Goal: Information Seeking & Learning: Learn about a topic

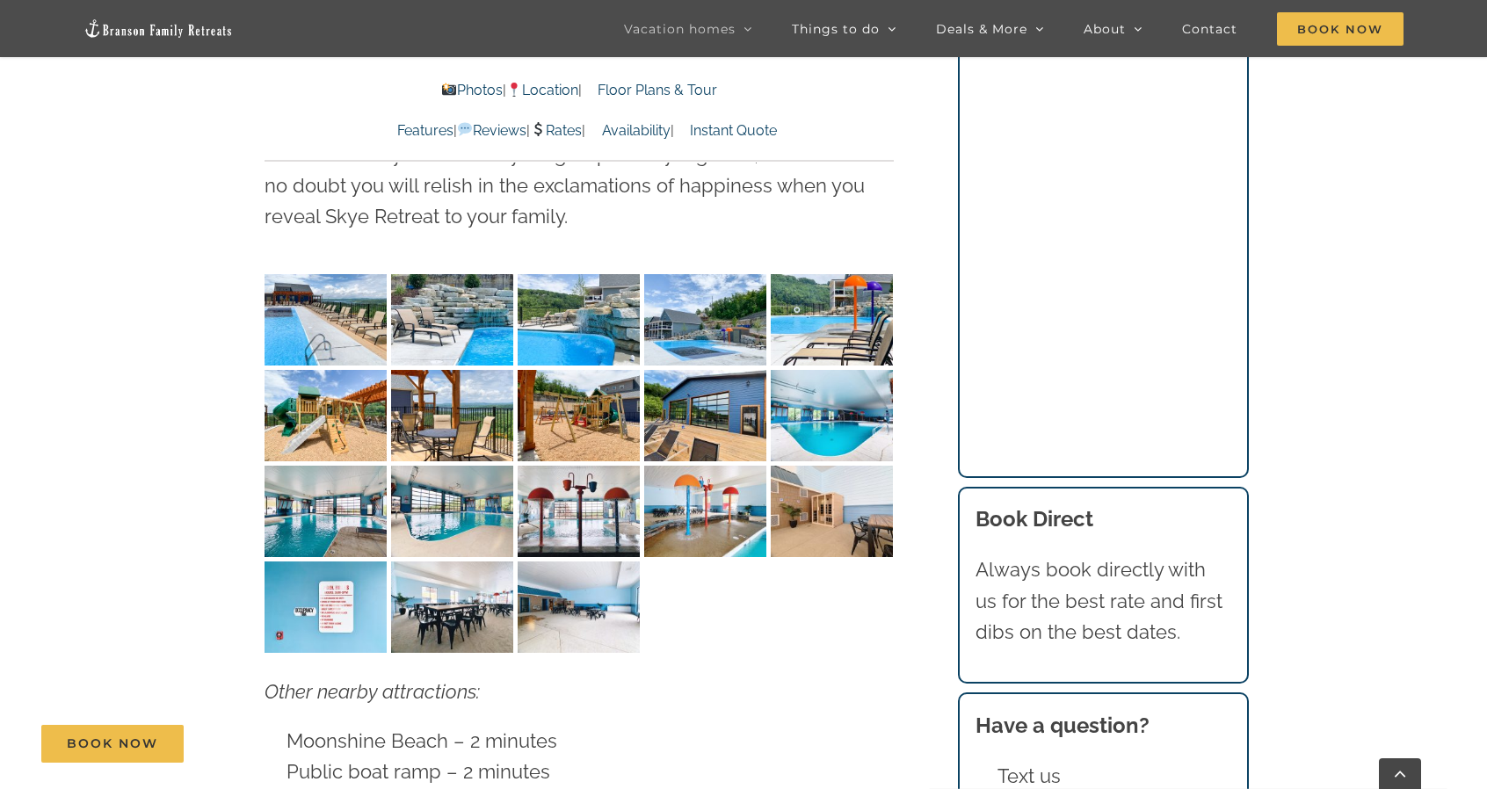
scroll to position [4669, 0]
click at [455, 567] on img "Skye Retreat indoor pool Chateau Cove IMG-1653" at bounding box center [452, 606] width 122 height 91
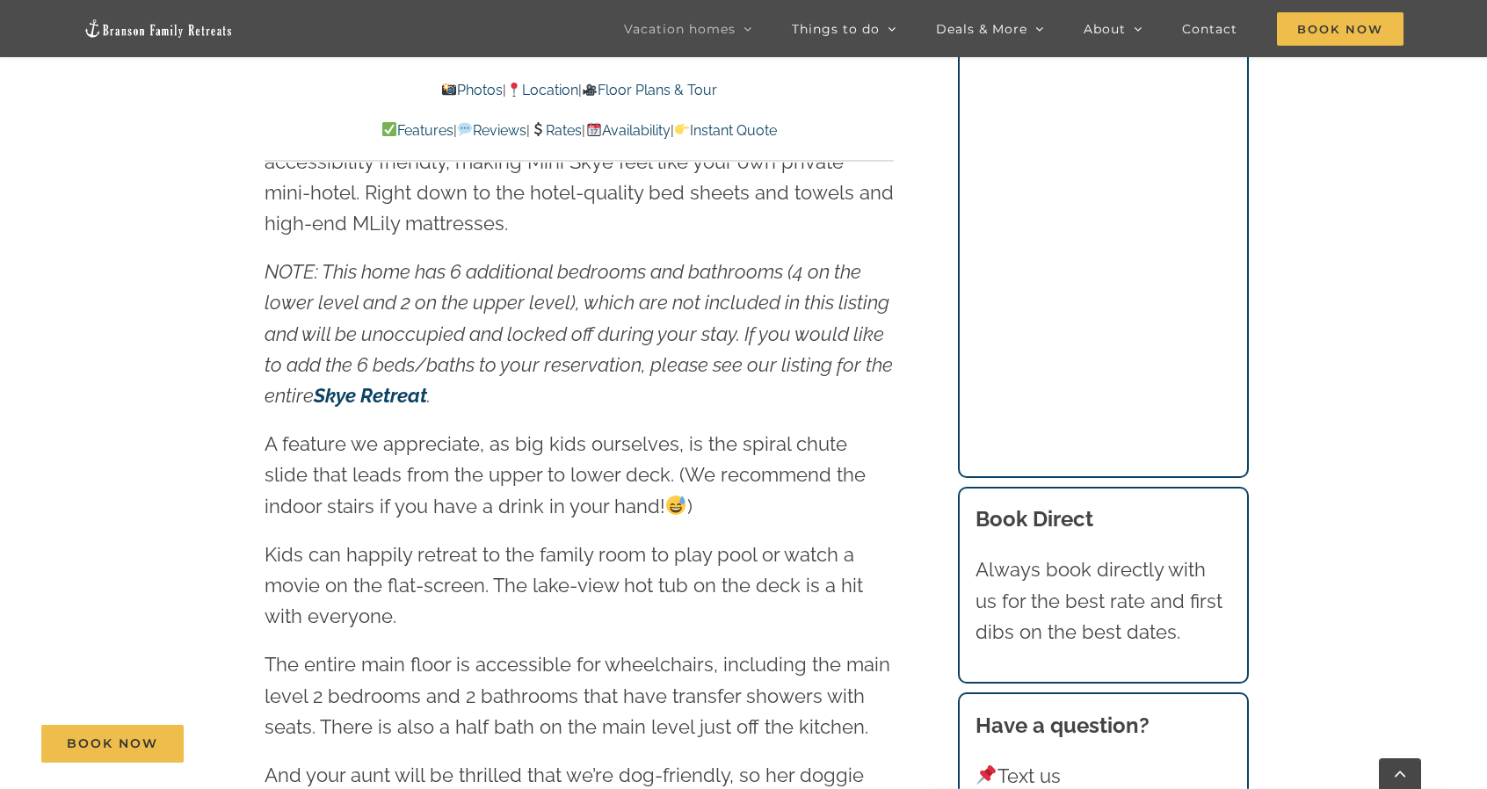
scroll to position [2211, 0]
click at [375, 398] on strong "Skye Retreat" at bounding box center [370, 394] width 113 height 23
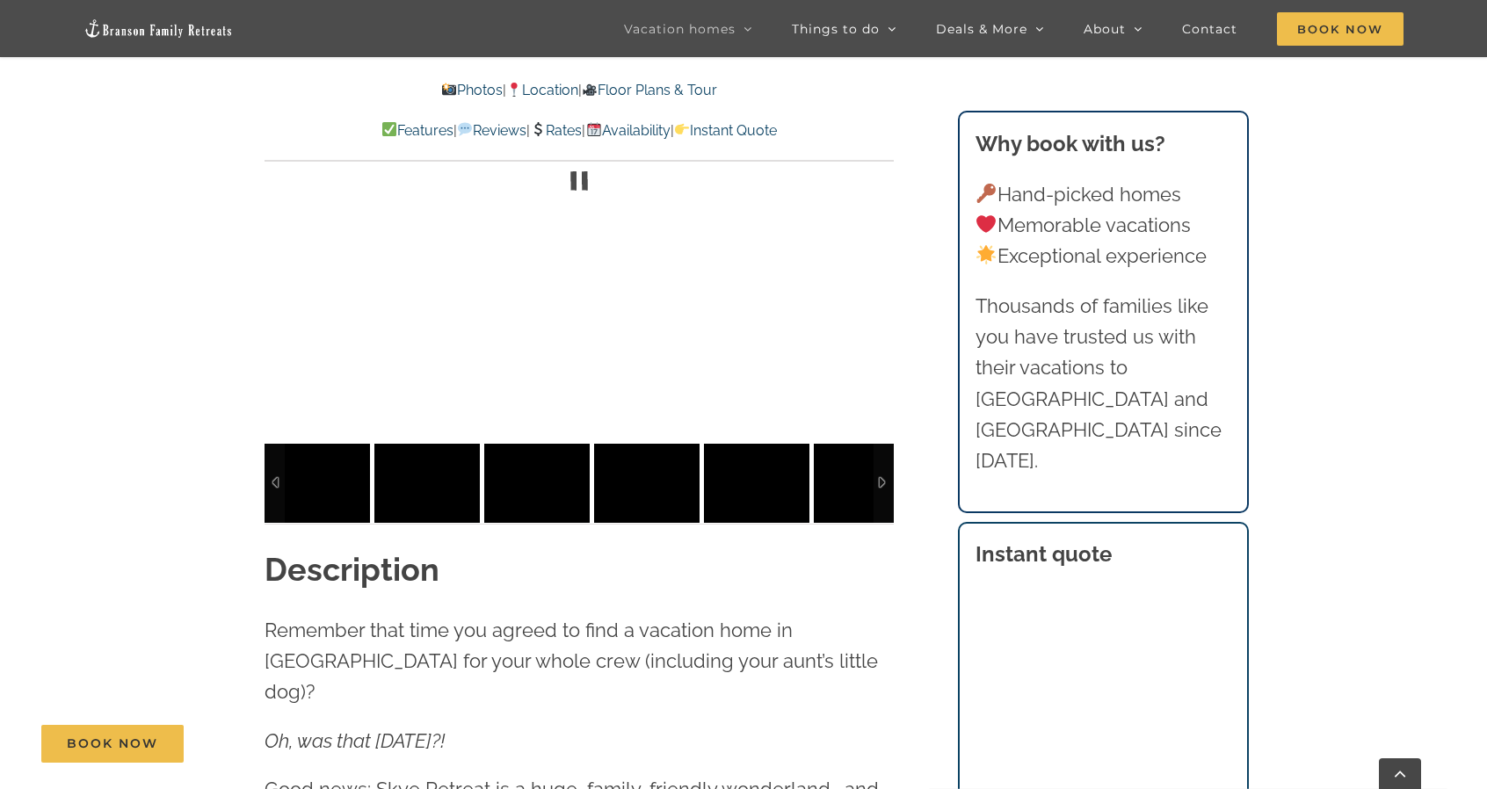
scroll to position [1595, 0]
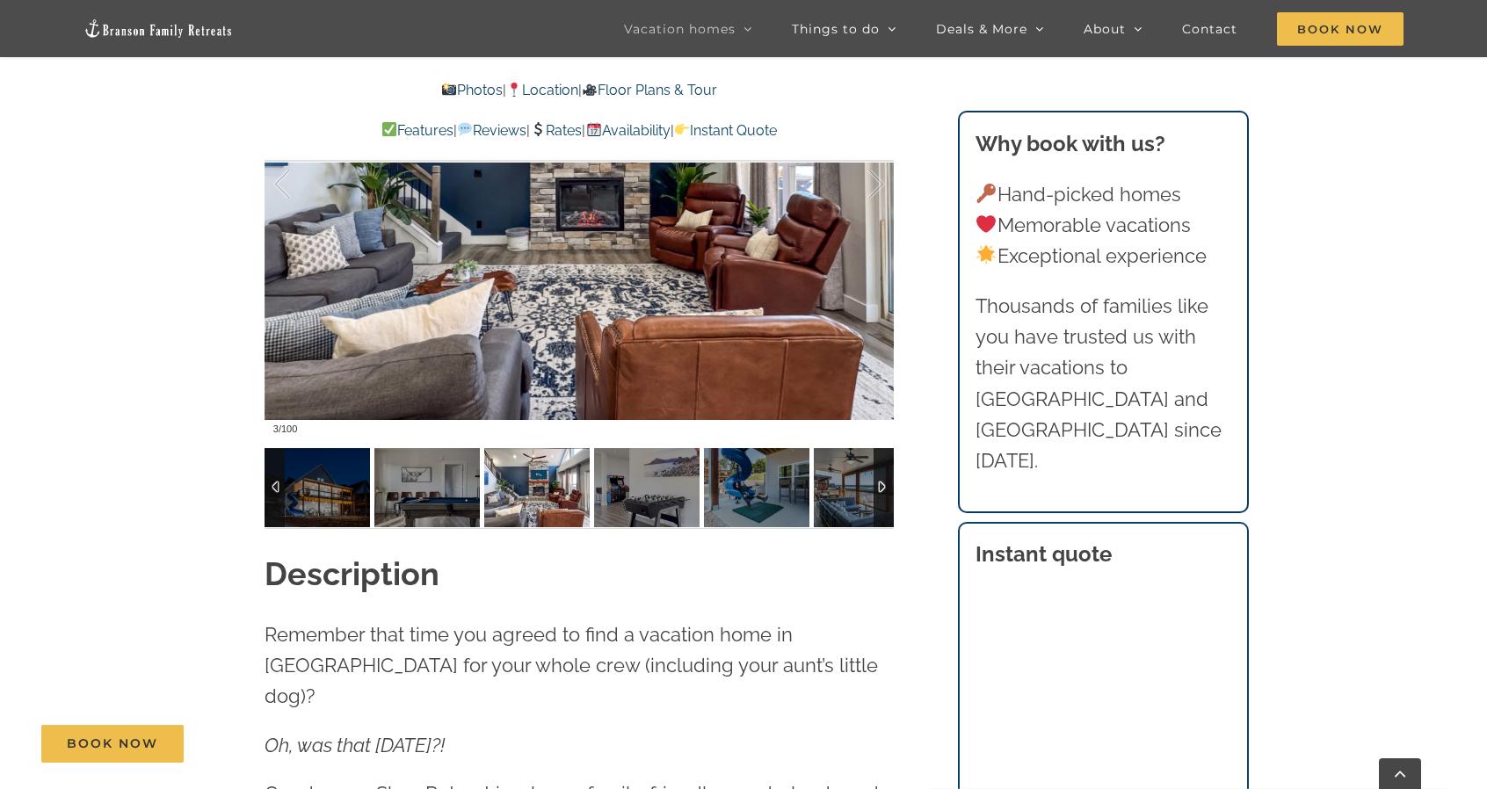
click at [877, 488] on div at bounding box center [884, 487] width 20 height 79
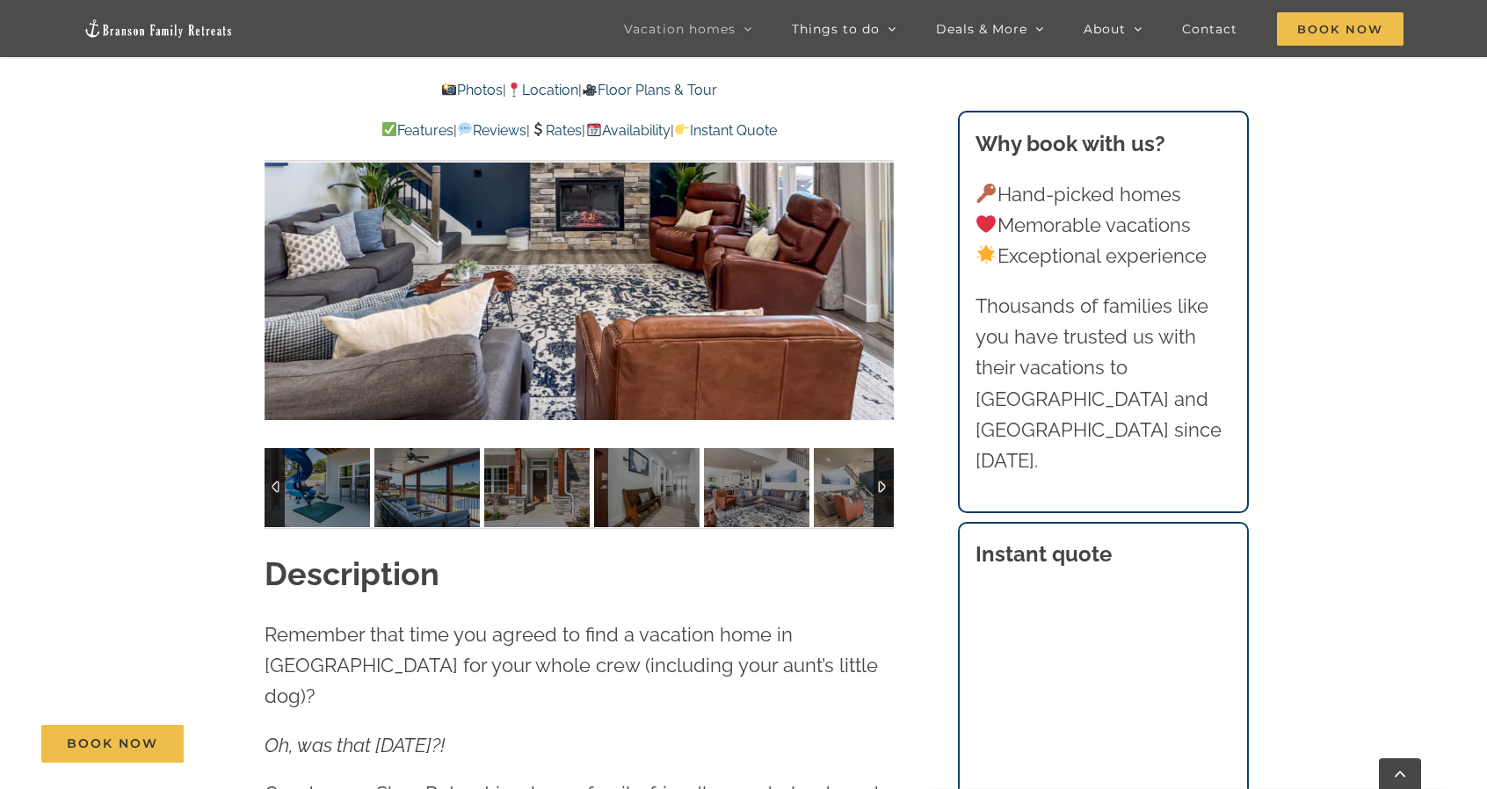
click at [877, 488] on div at bounding box center [884, 487] width 20 height 79
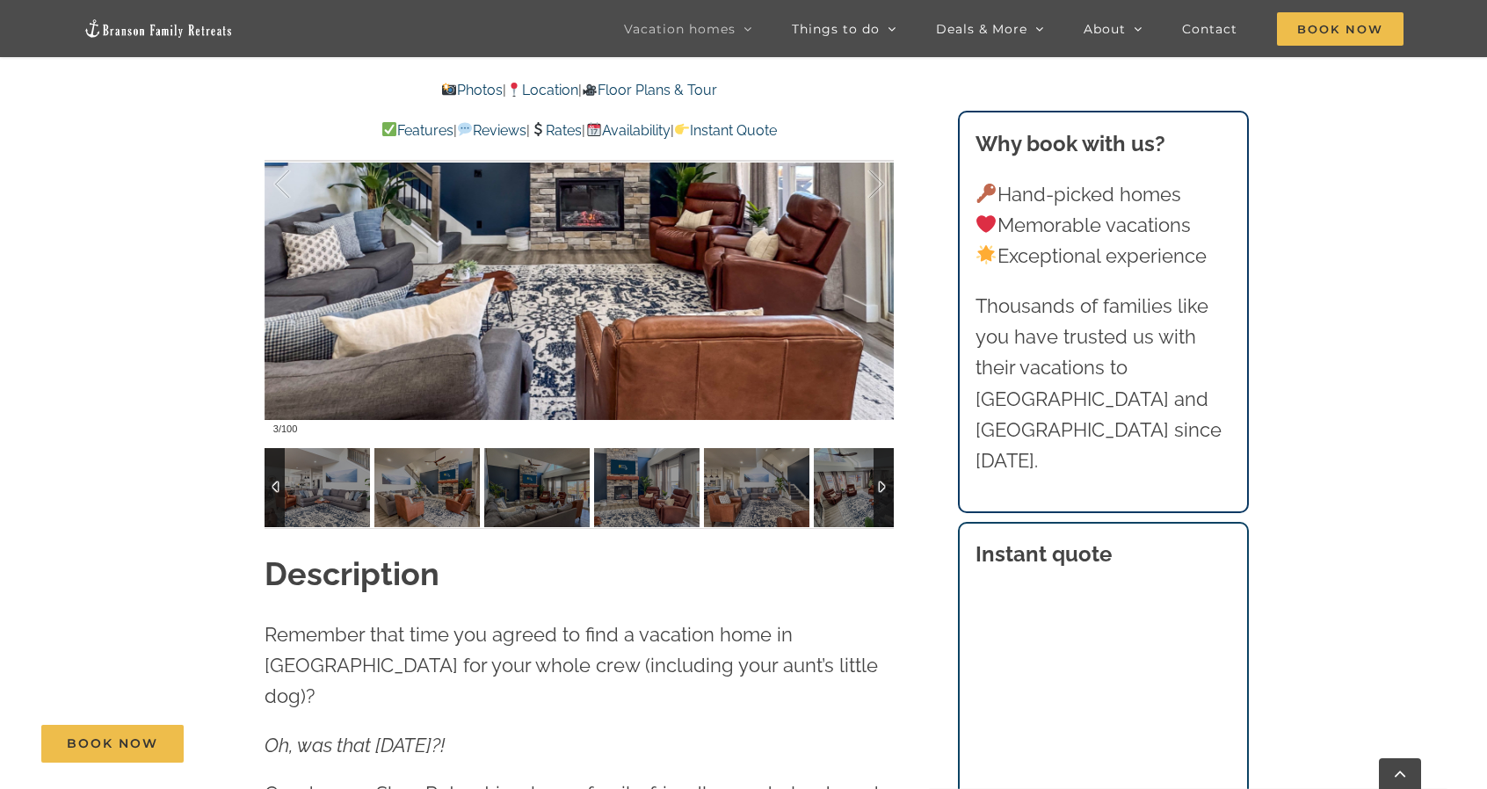
click at [877, 488] on div at bounding box center [884, 487] width 20 height 79
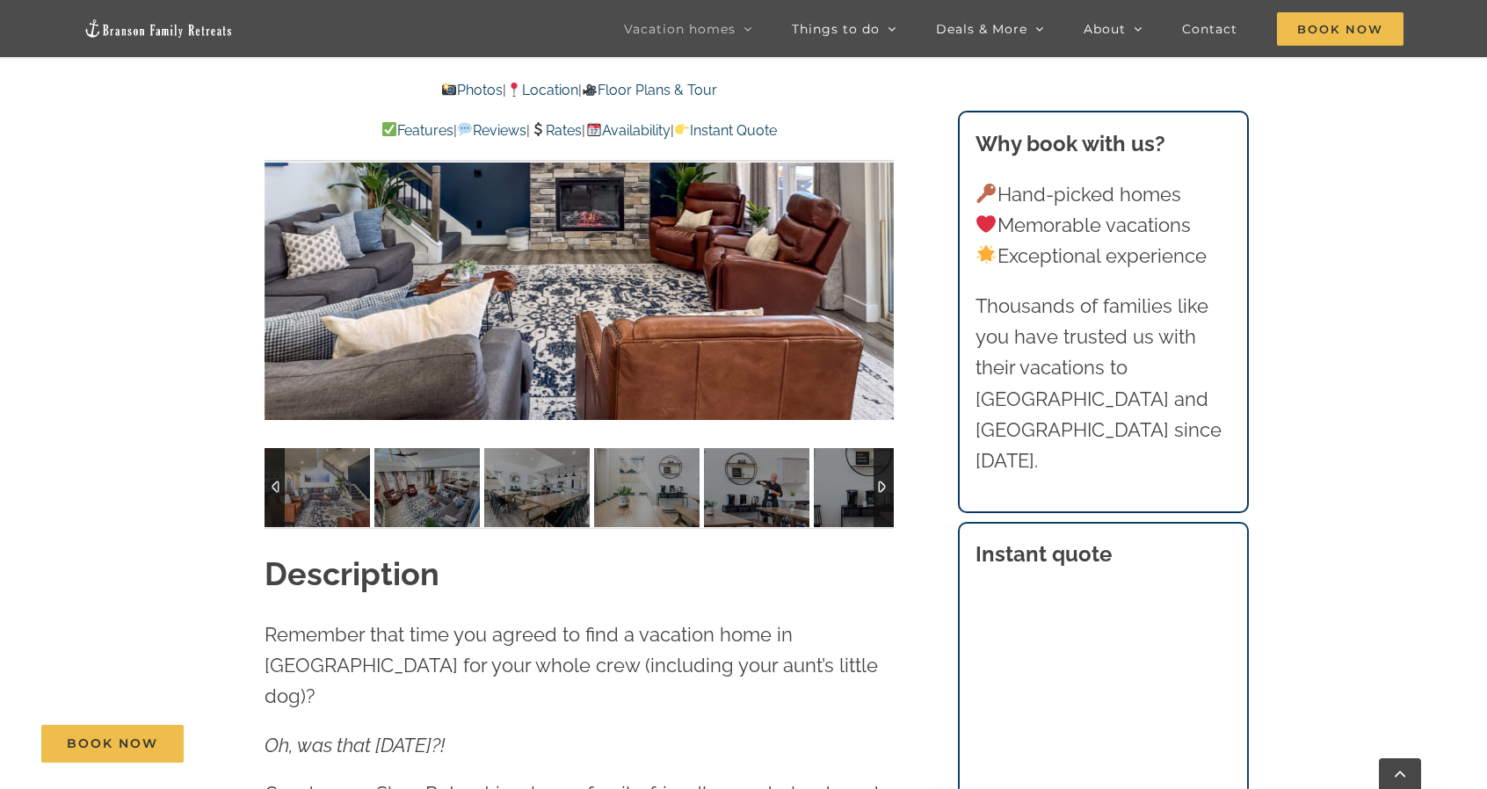
click at [877, 488] on div at bounding box center [884, 487] width 20 height 79
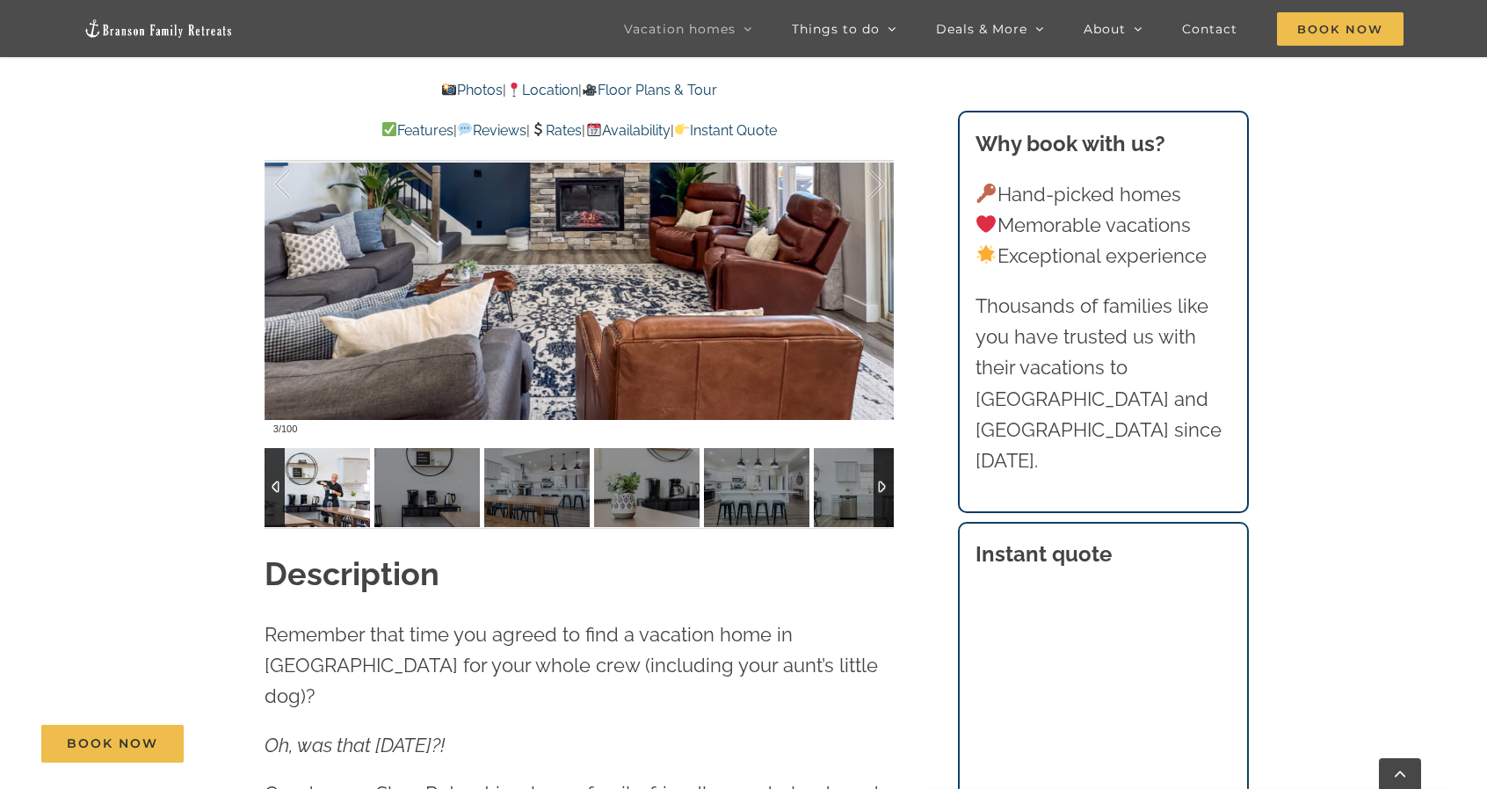
click at [353, 508] on img at bounding box center [317, 487] width 105 height 79
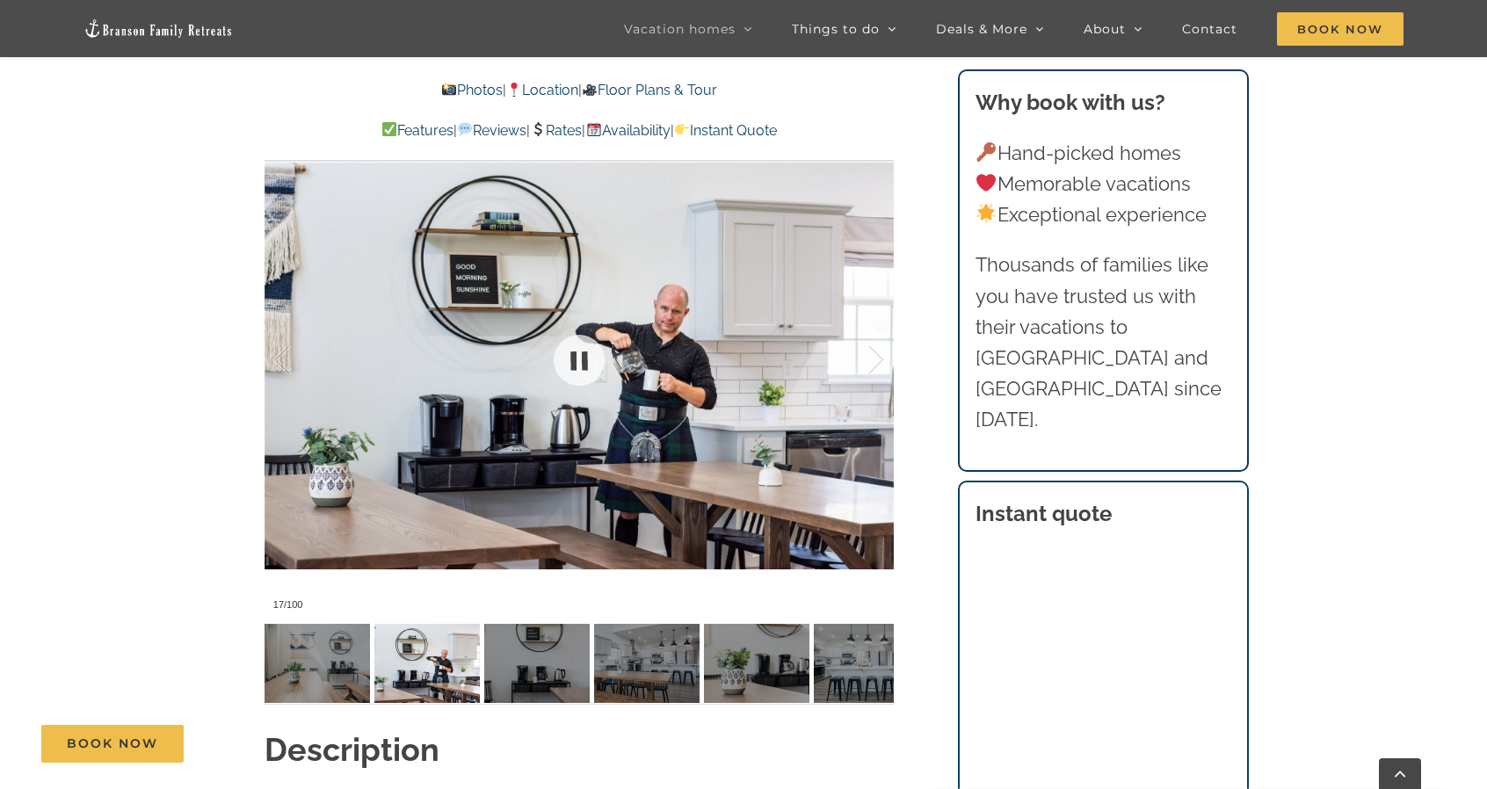
scroll to position [1421, 0]
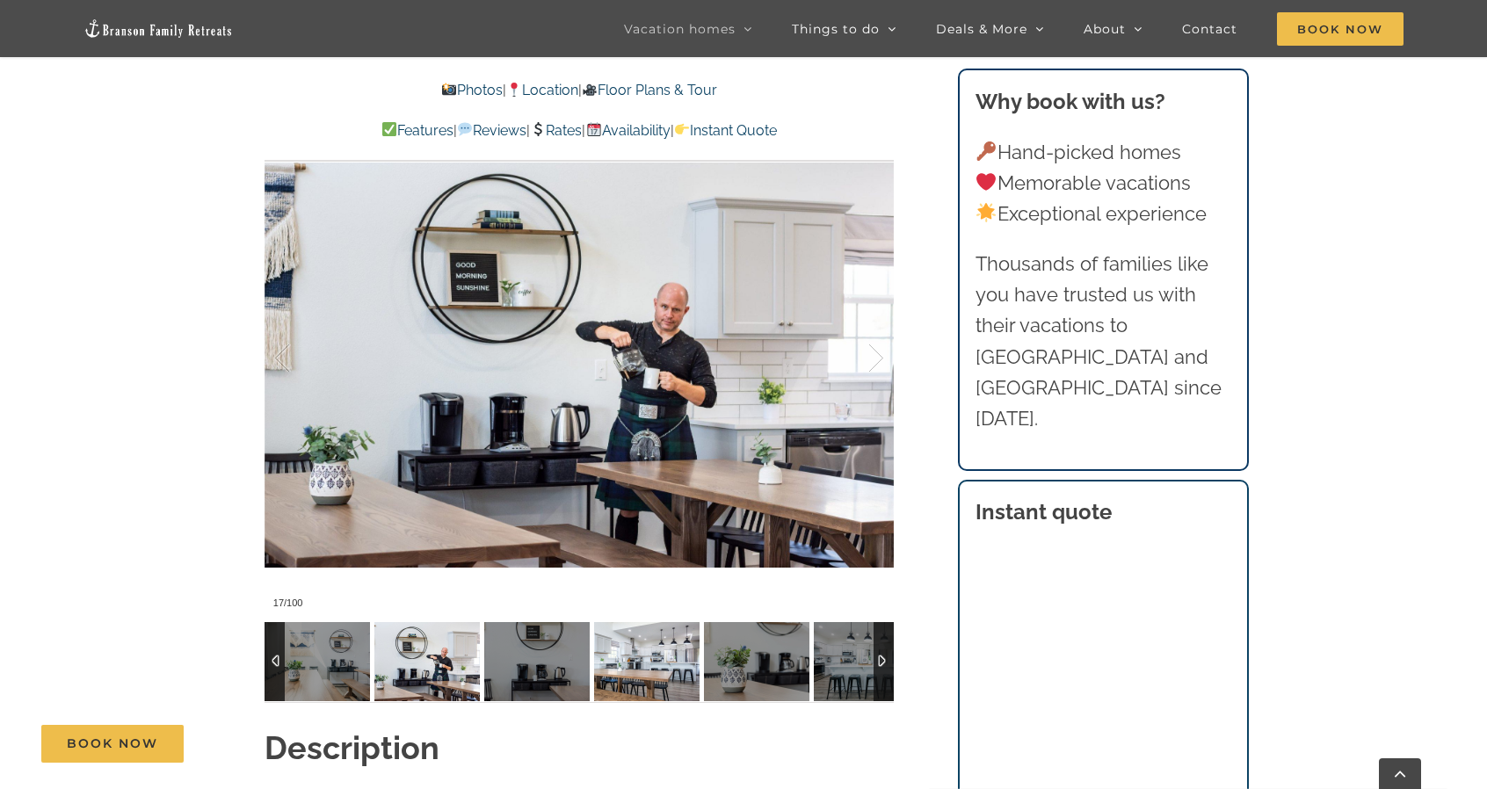
click at [636, 663] on img at bounding box center [646, 661] width 105 height 79
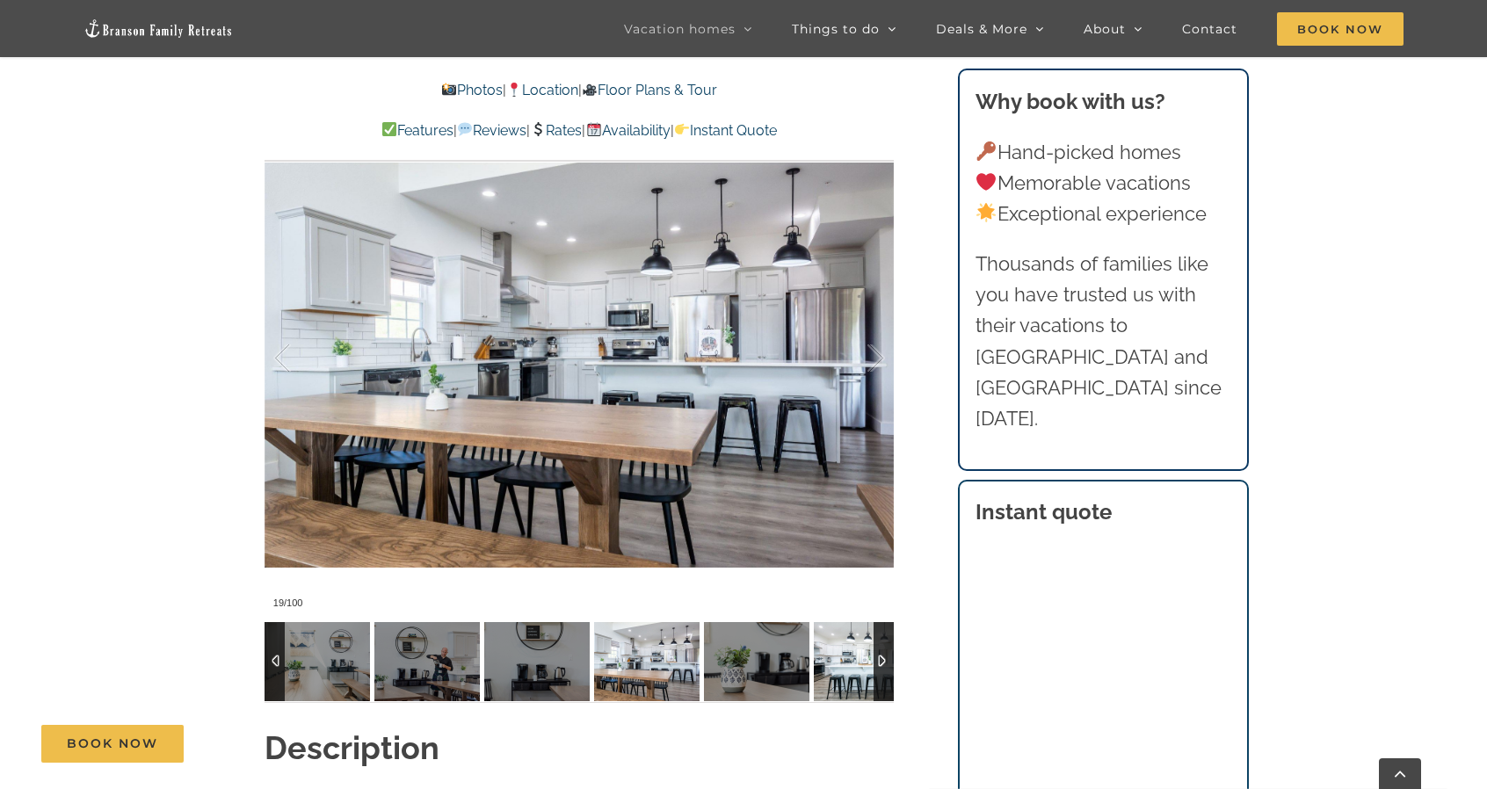
click at [846, 685] on img at bounding box center [866, 661] width 105 height 79
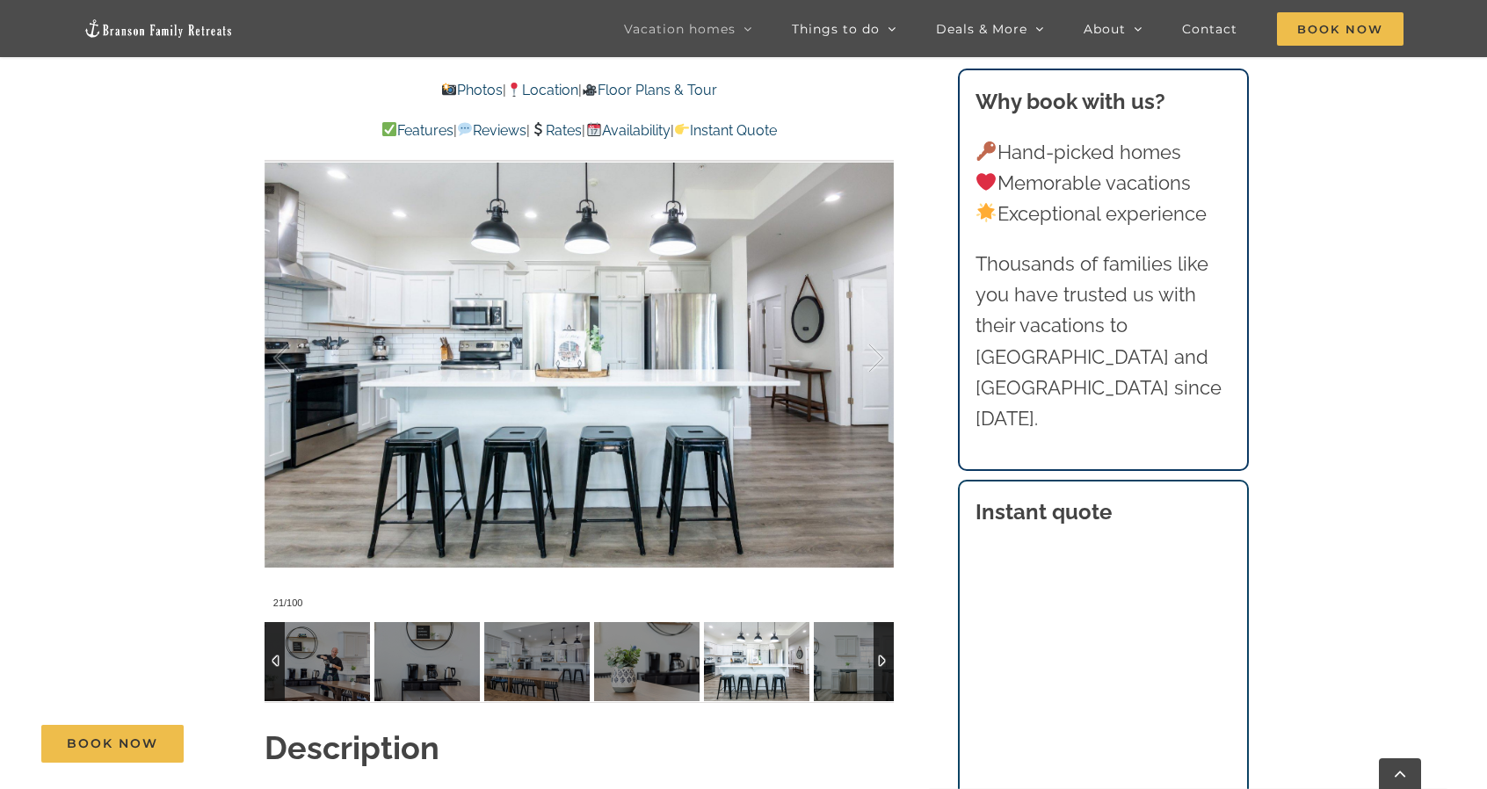
click at [883, 674] on div at bounding box center [884, 661] width 20 height 79
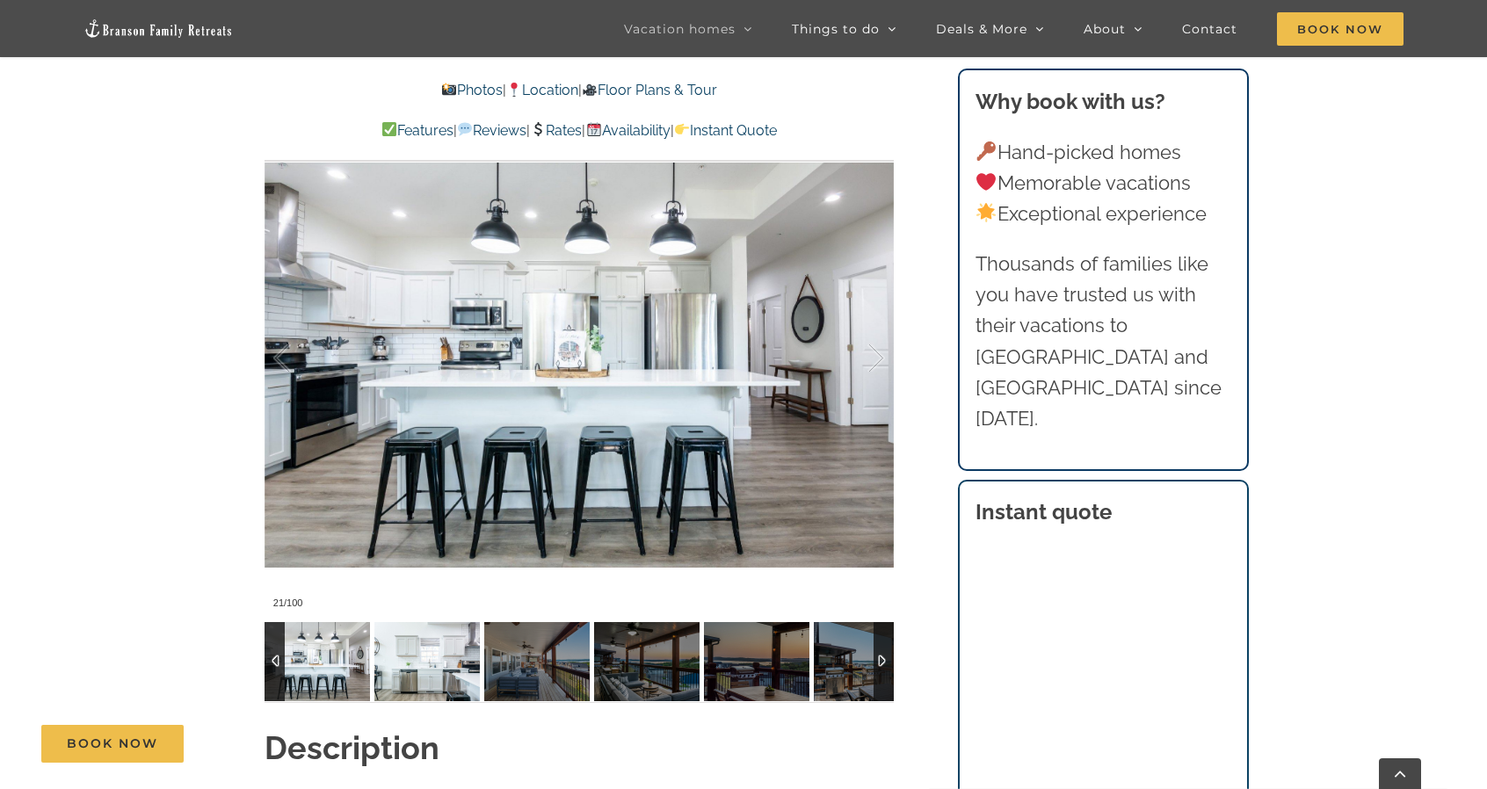
click at [461, 650] on img at bounding box center [426, 661] width 105 height 79
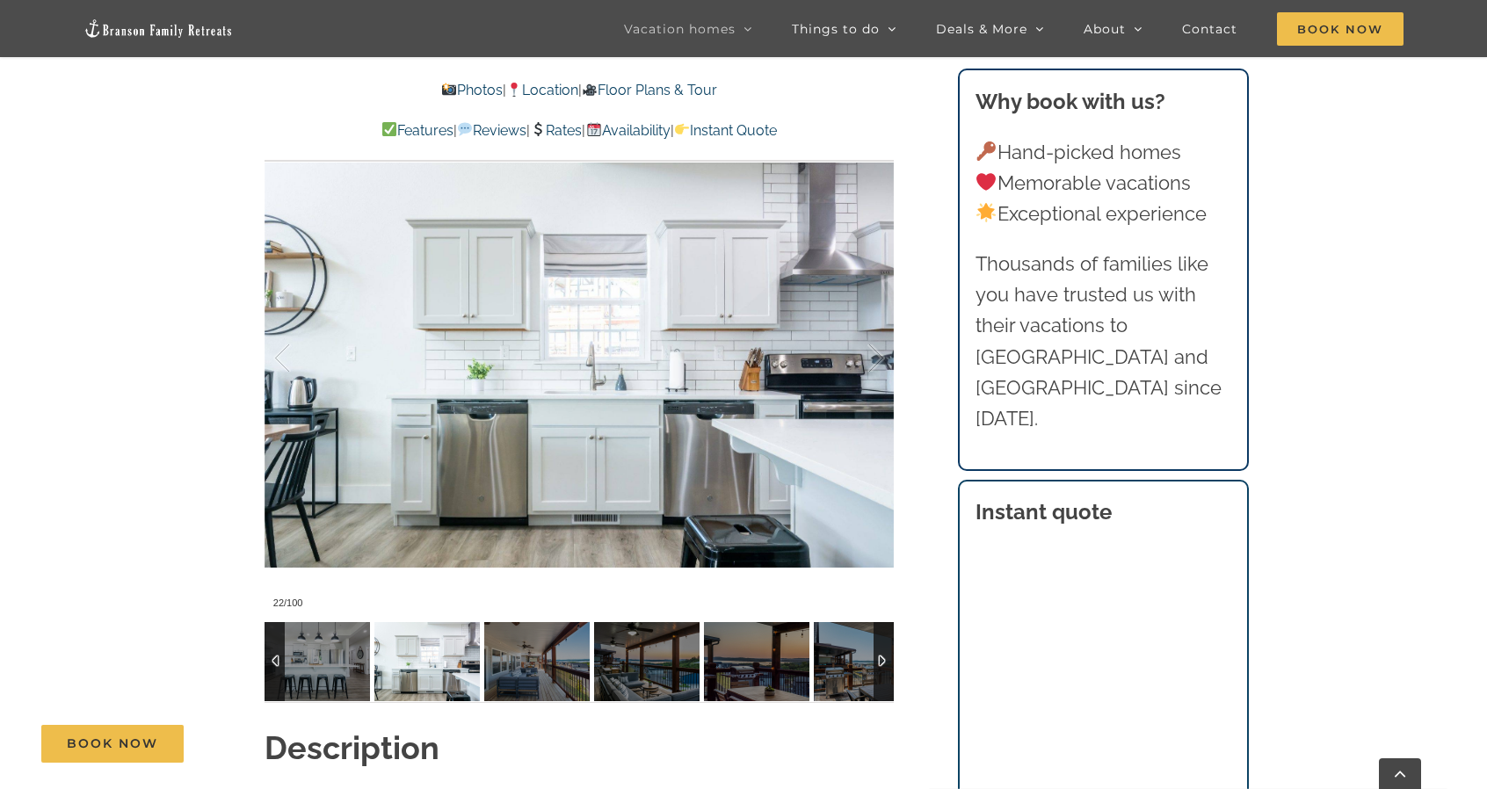
click at [890, 664] on div at bounding box center [884, 661] width 20 height 79
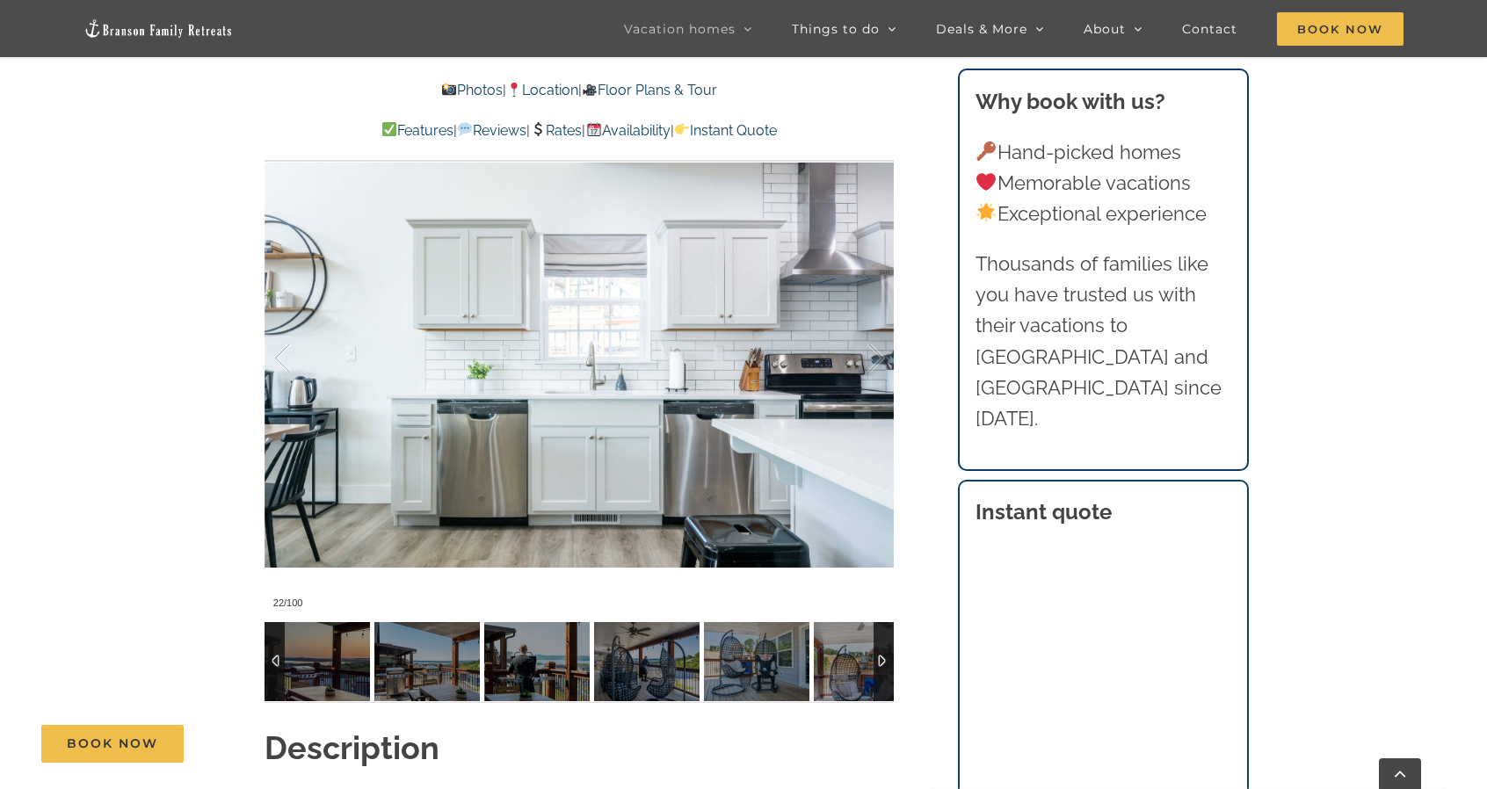
click at [890, 664] on div at bounding box center [884, 661] width 20 height 79
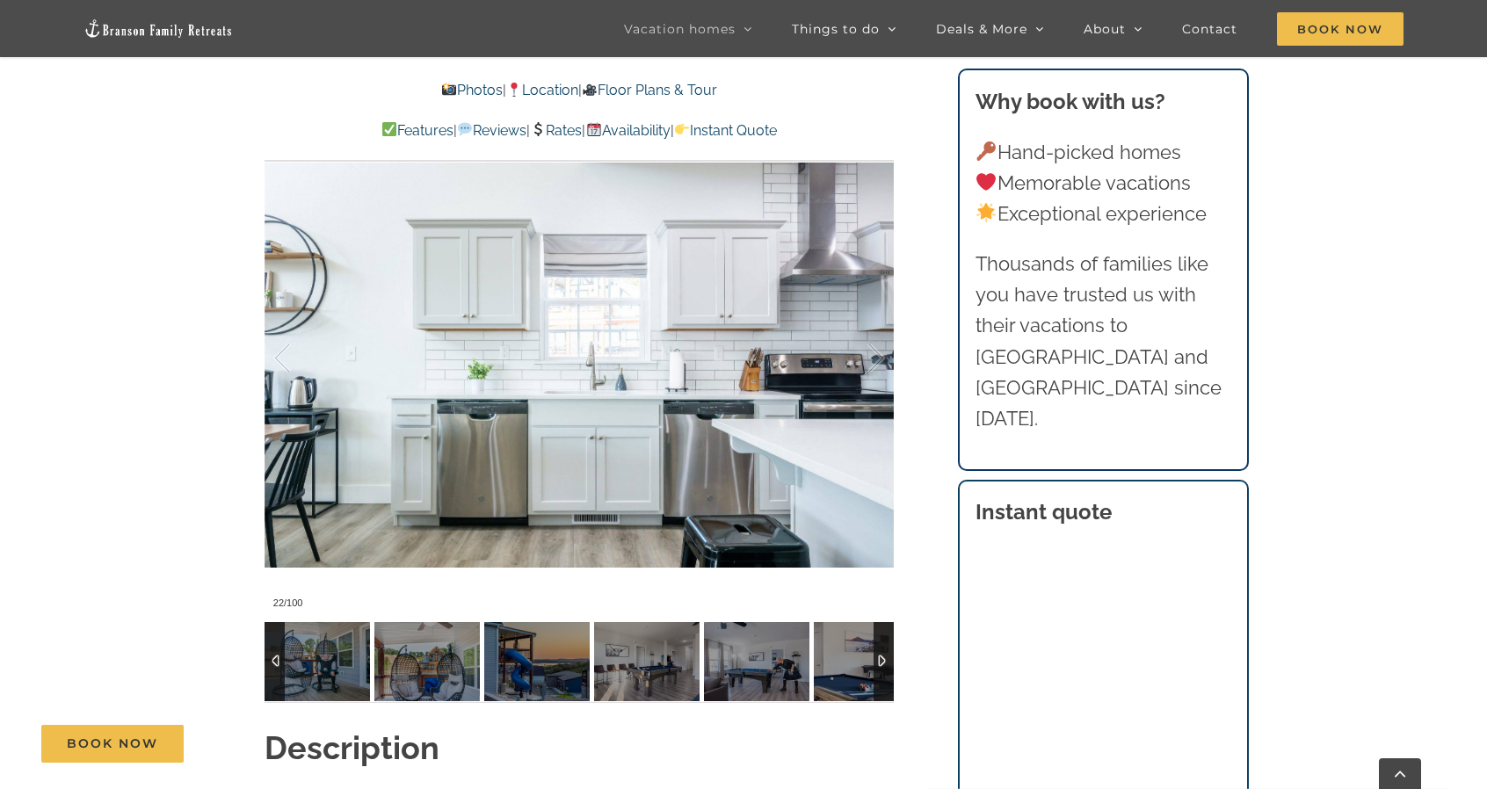
click at [890, 664] on div at bounding box center [884, 661] width 20 height 79
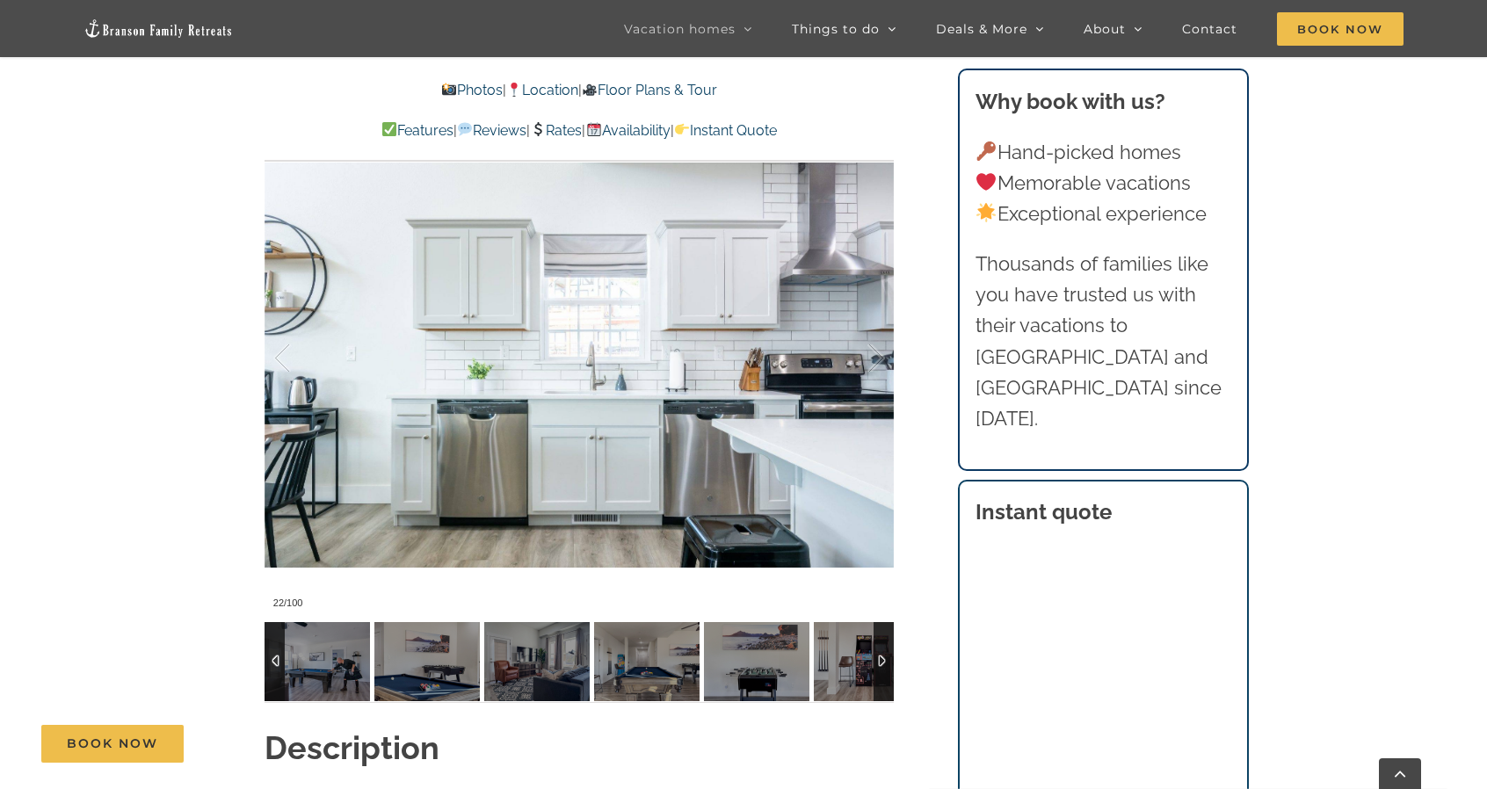
click at [890, 664] on div at bounding box center [884, 661] width 20 height 79
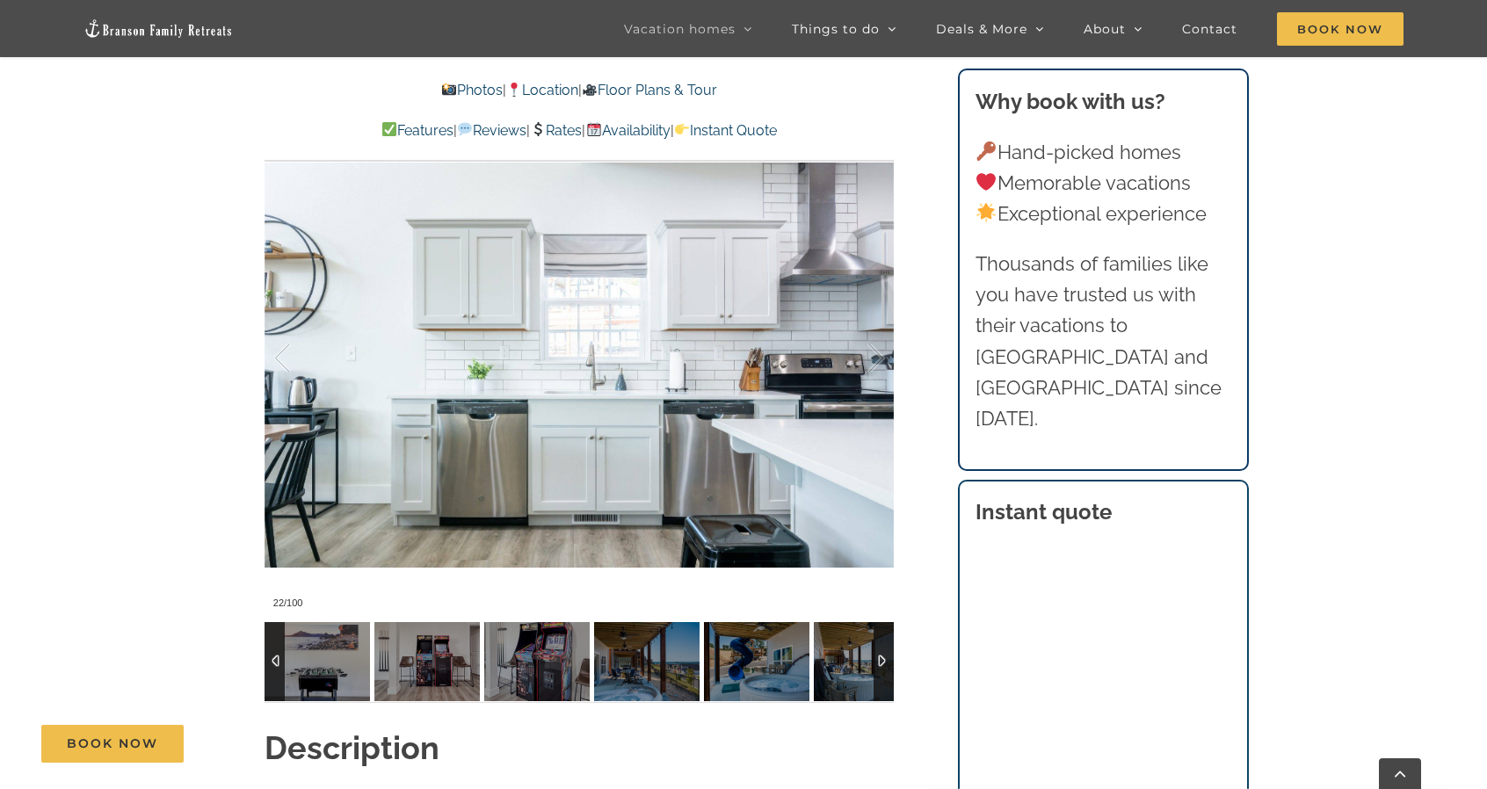
click at [890, 664] on div at bounding box center [884, 661] width 20 height 79
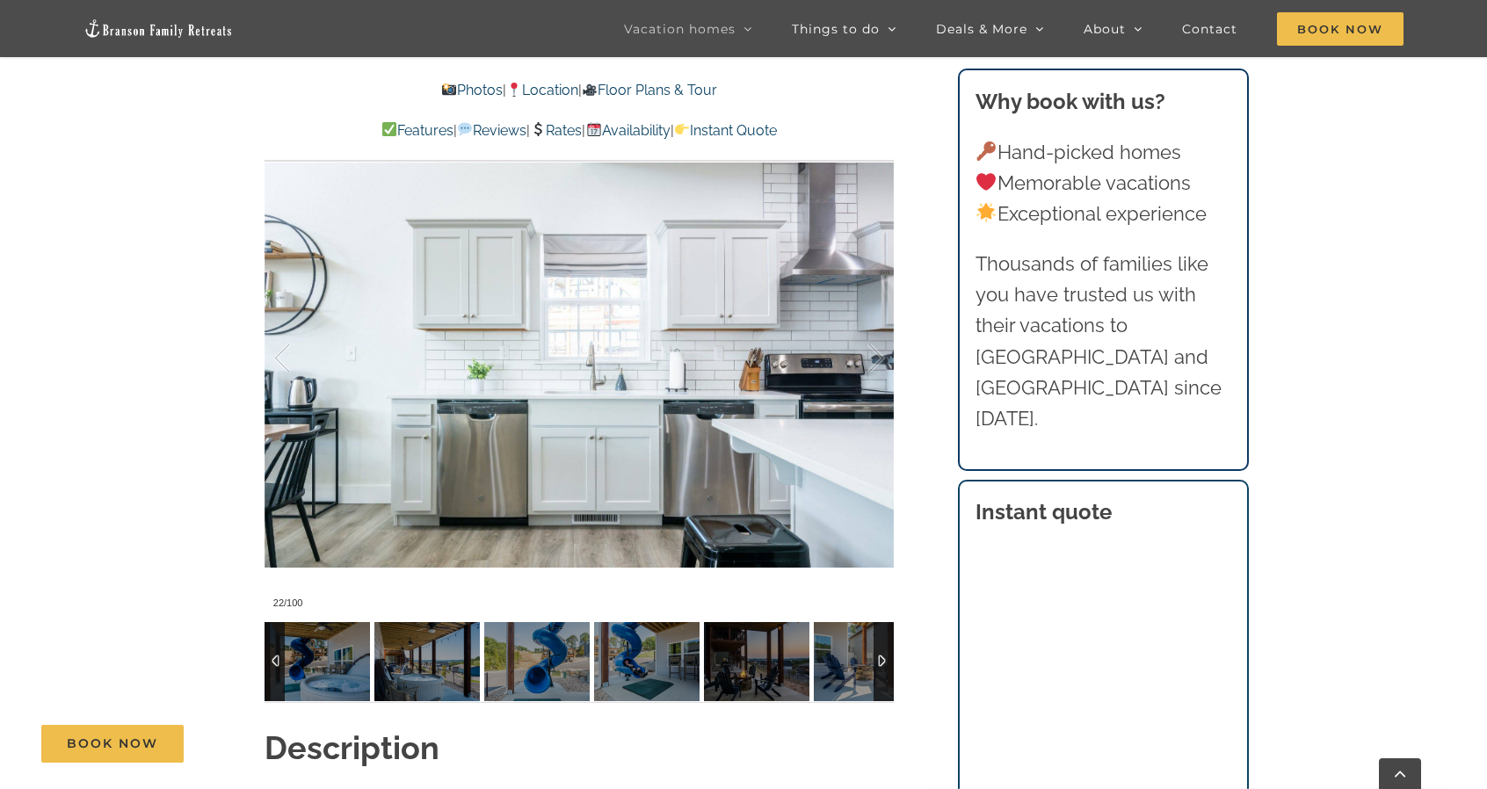
click at [890, 664] on div at bounding box center [884, 661] width 20 height 79
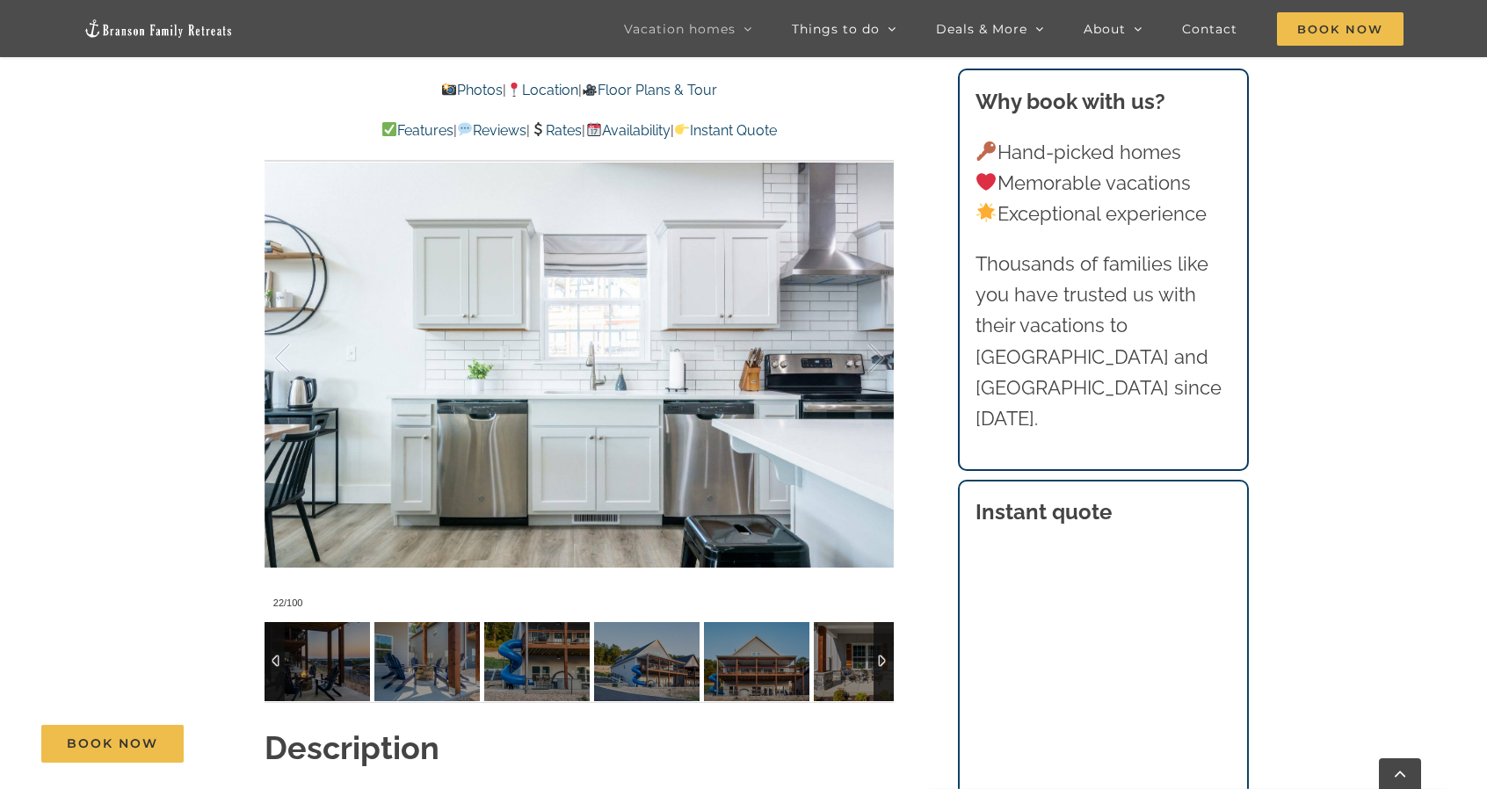
click at [890, 664] on div at bounding box center [884, 661] width 20 height 79
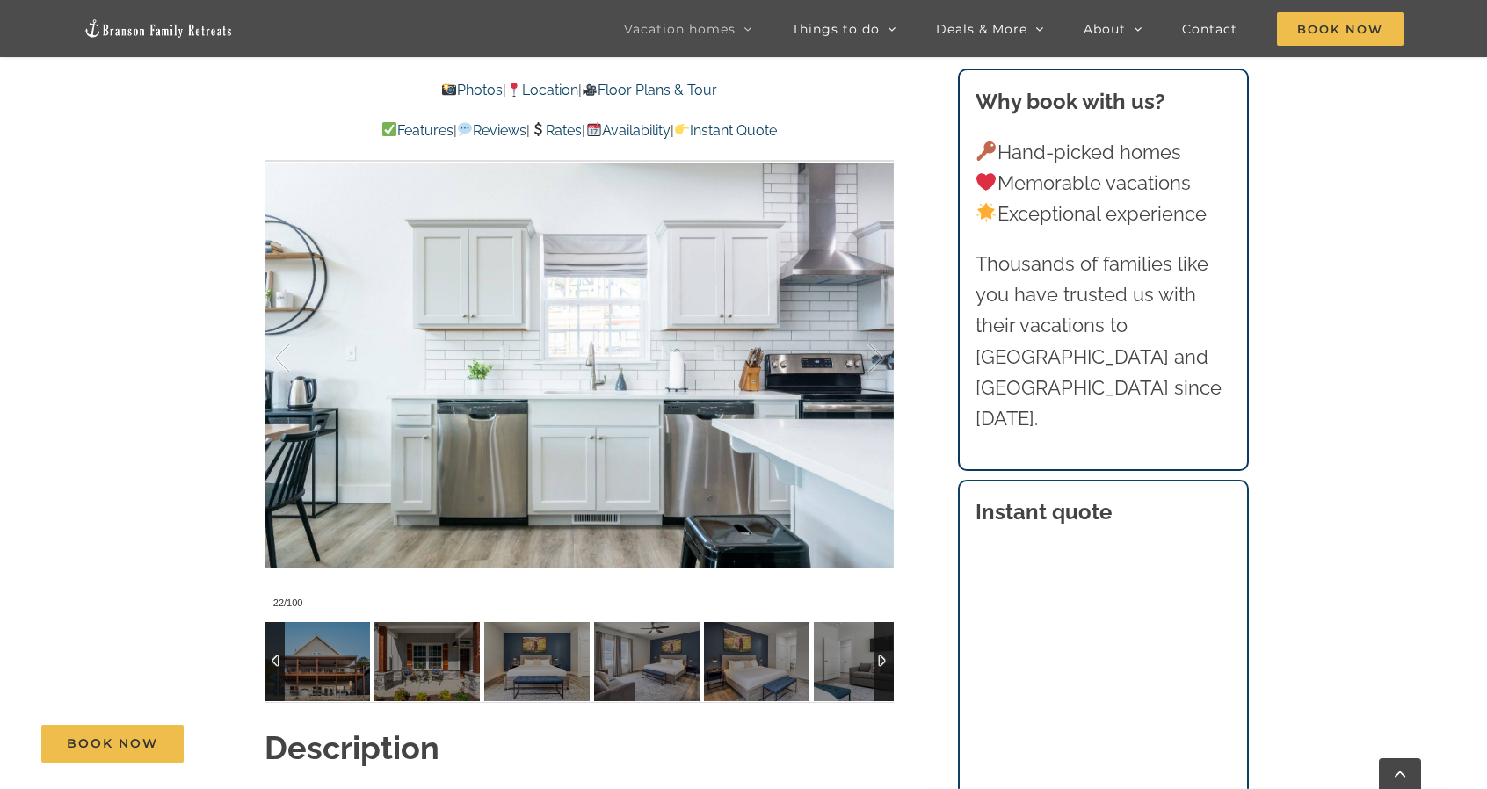
click at [890, 664] on div at bounding box center [884, 661] width 20 height 79
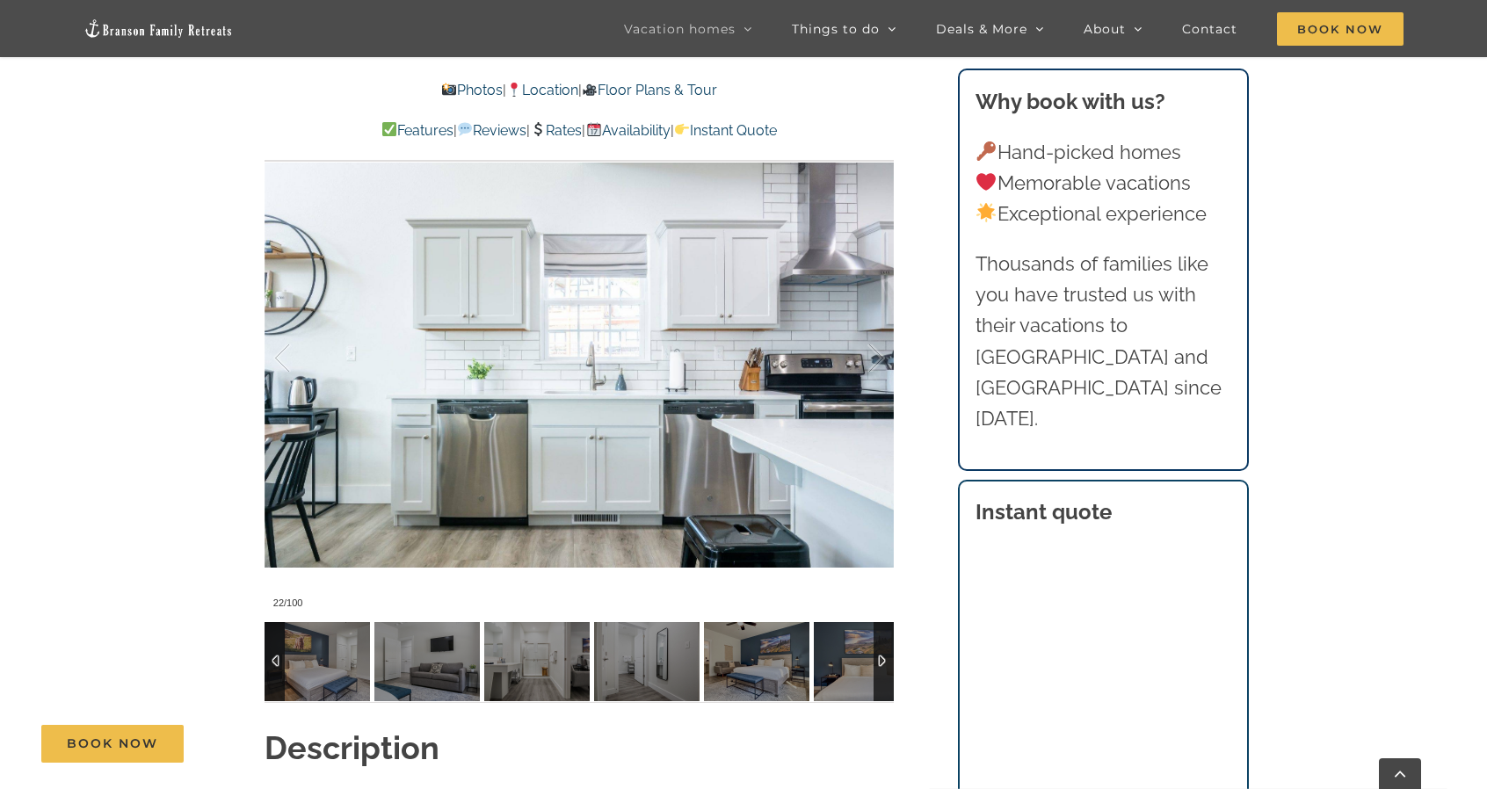
click at [890, 664] on div at bounding box center [884, 661] width 20 height 79
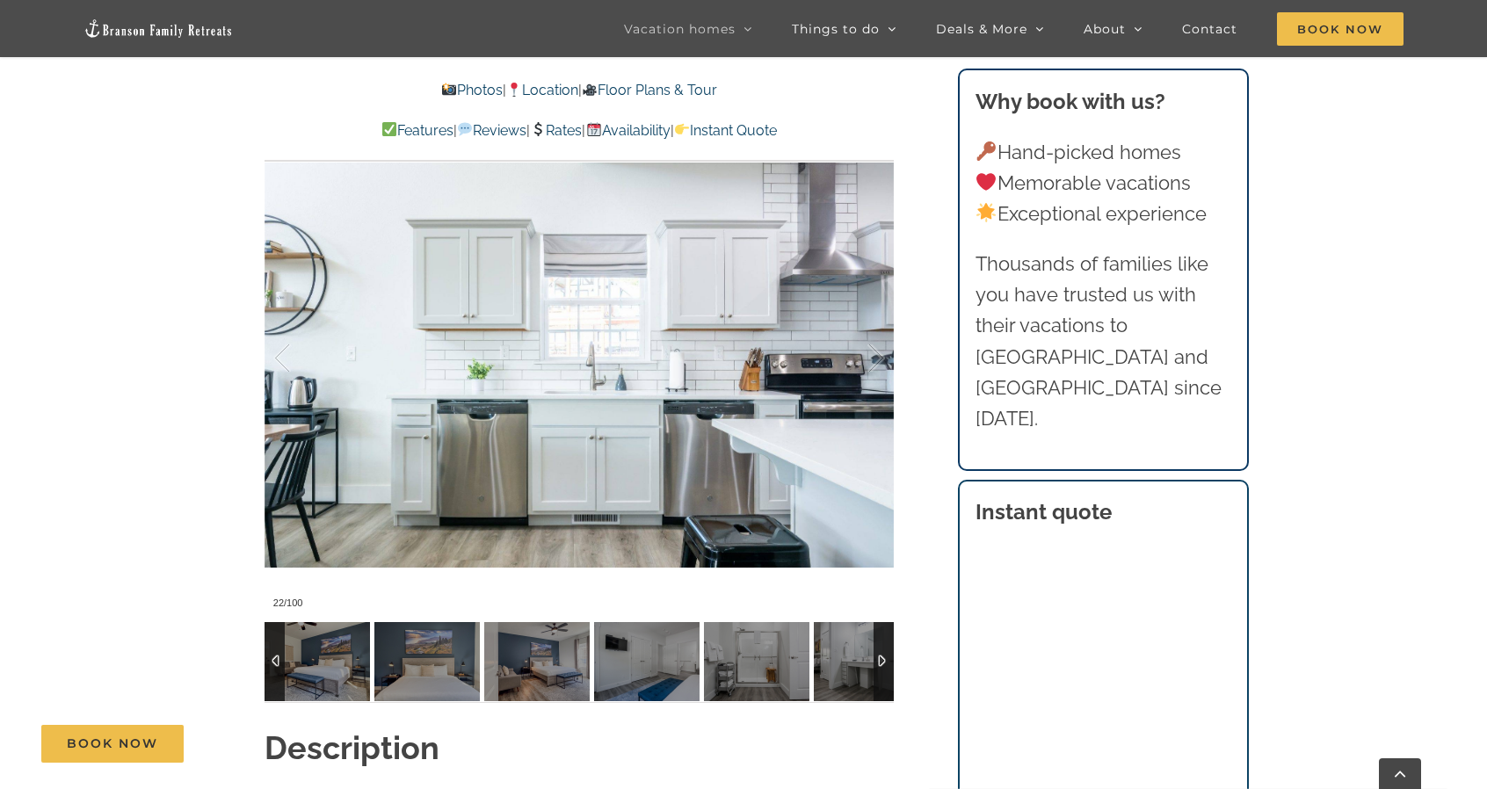
click at [890, 664] on div at bounding box center [884, 661] width 20 height 79
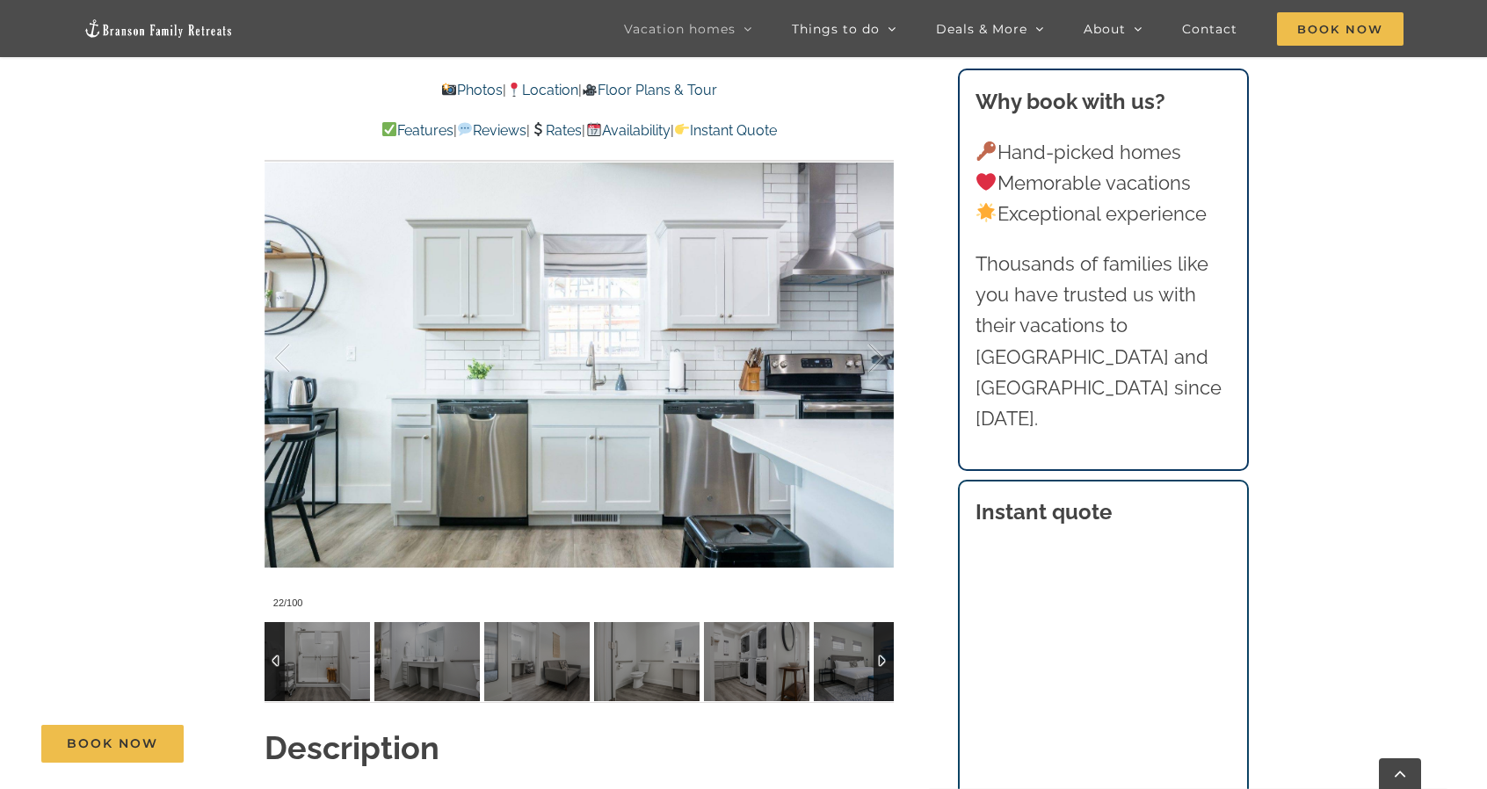
click at [890, 664] on div at bounding box center [884, 661] width 20 height 79
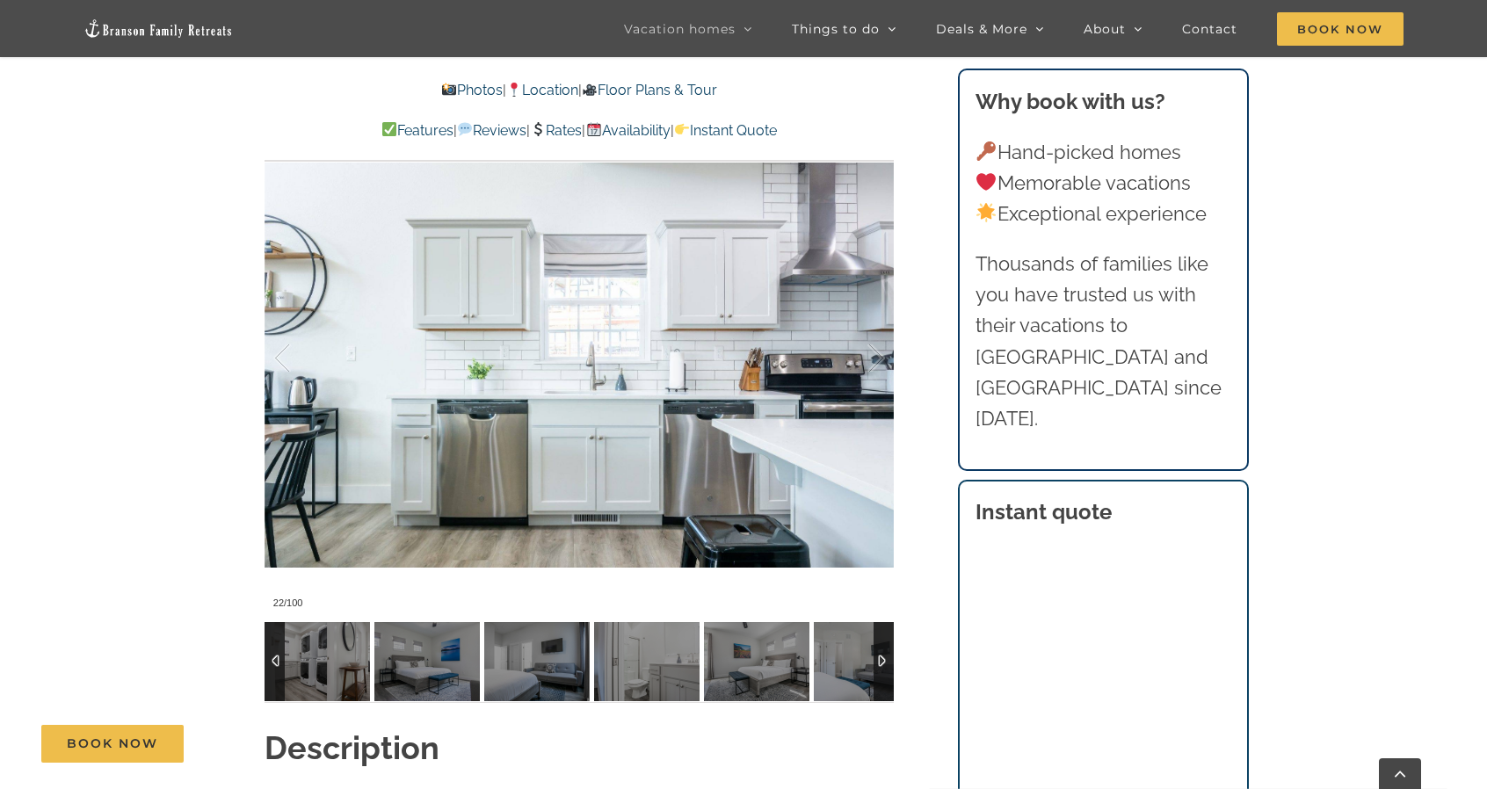
click at [890, 664] on div at bounding box center [884, 661] width 20 height 79
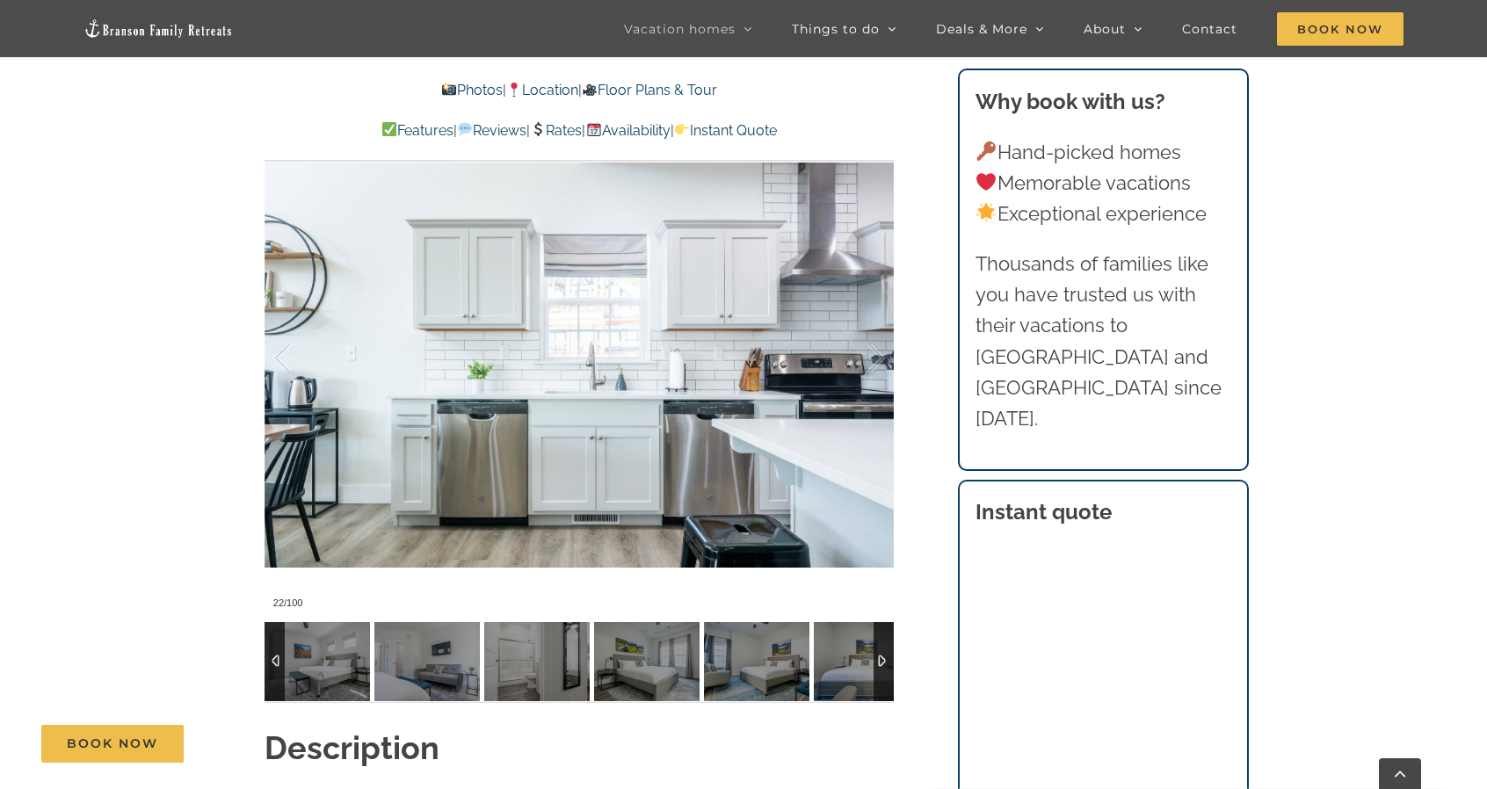
click at [890, 664] on div at bounding box center [884, 661] width 20 height 79
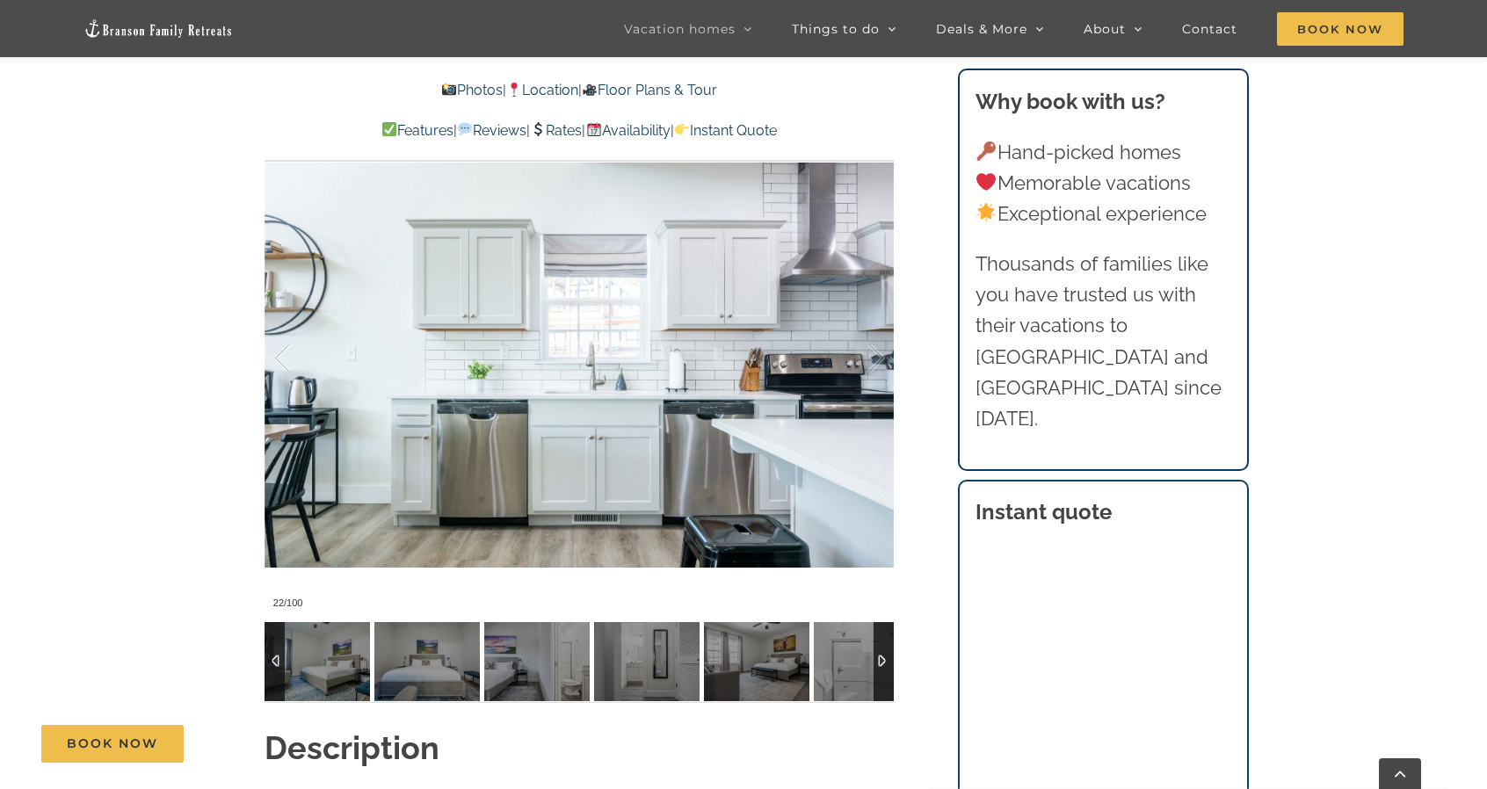
click at [890, 664] on div at bounding box center [884, 661] width 20 height 79
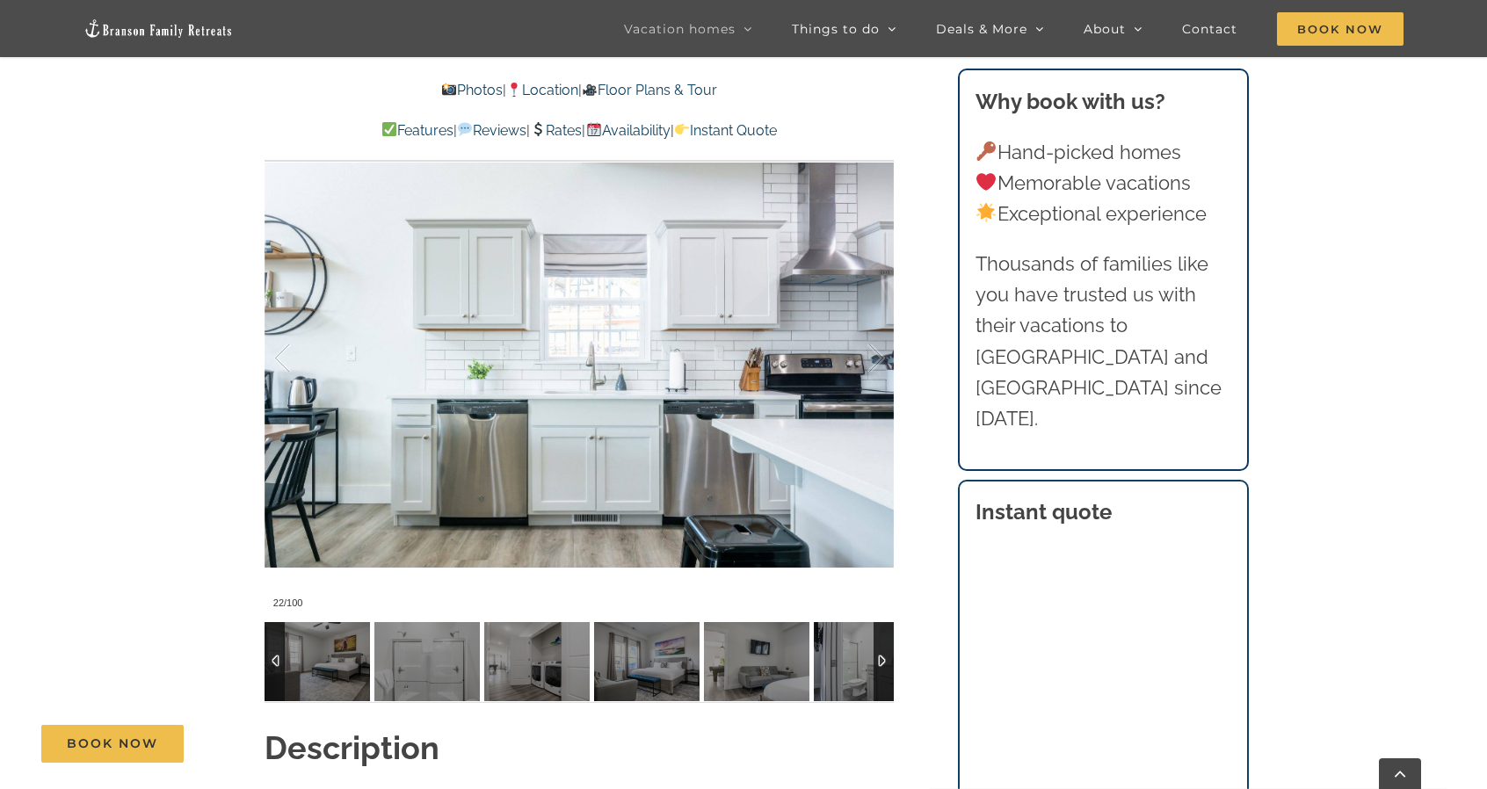
click at [890, 664] on div at bounding box center [884, 661] width 20 height 79
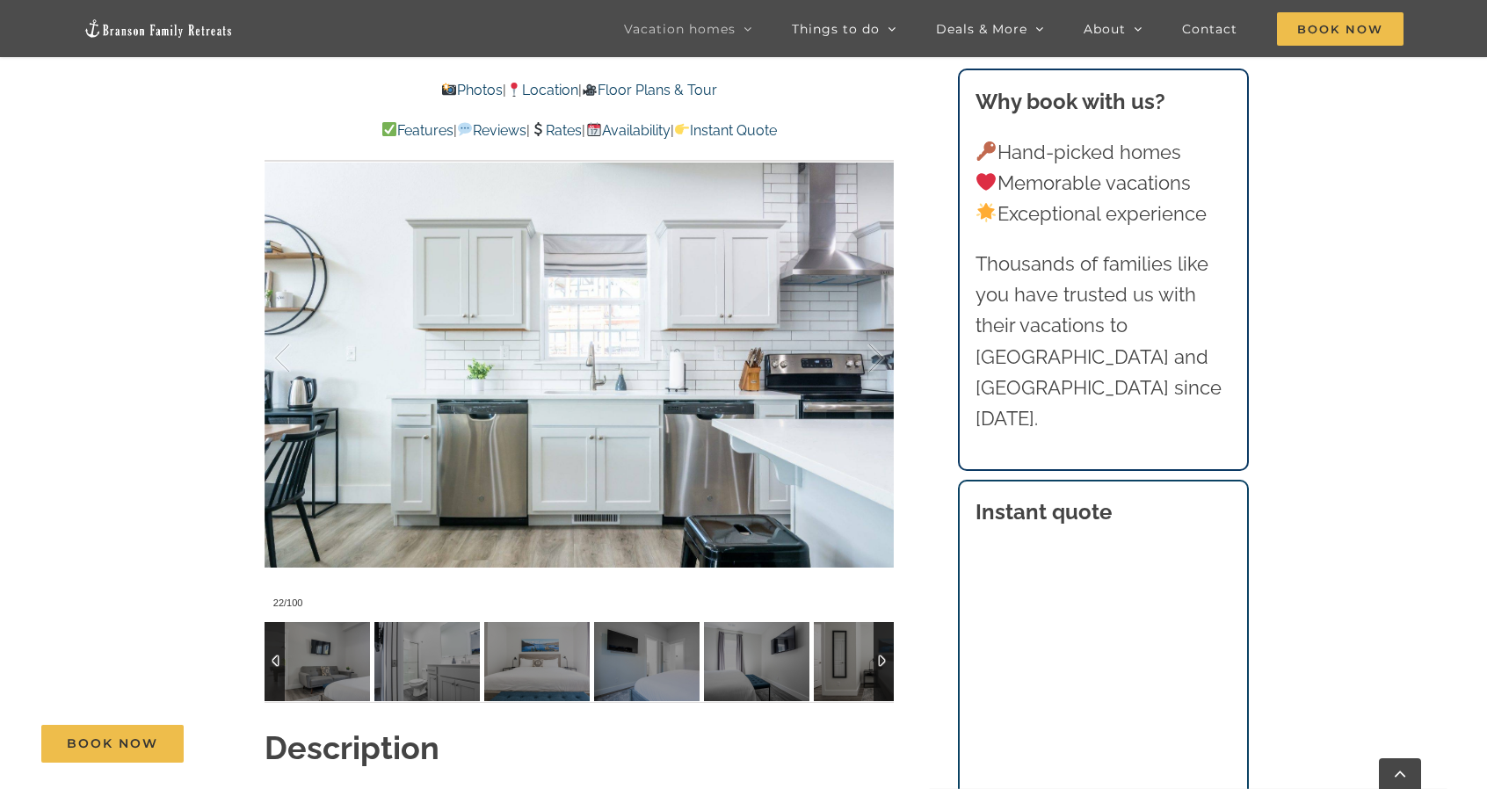
click at [890, 664] on div at bounding box center [884, 661] width 20 height 79
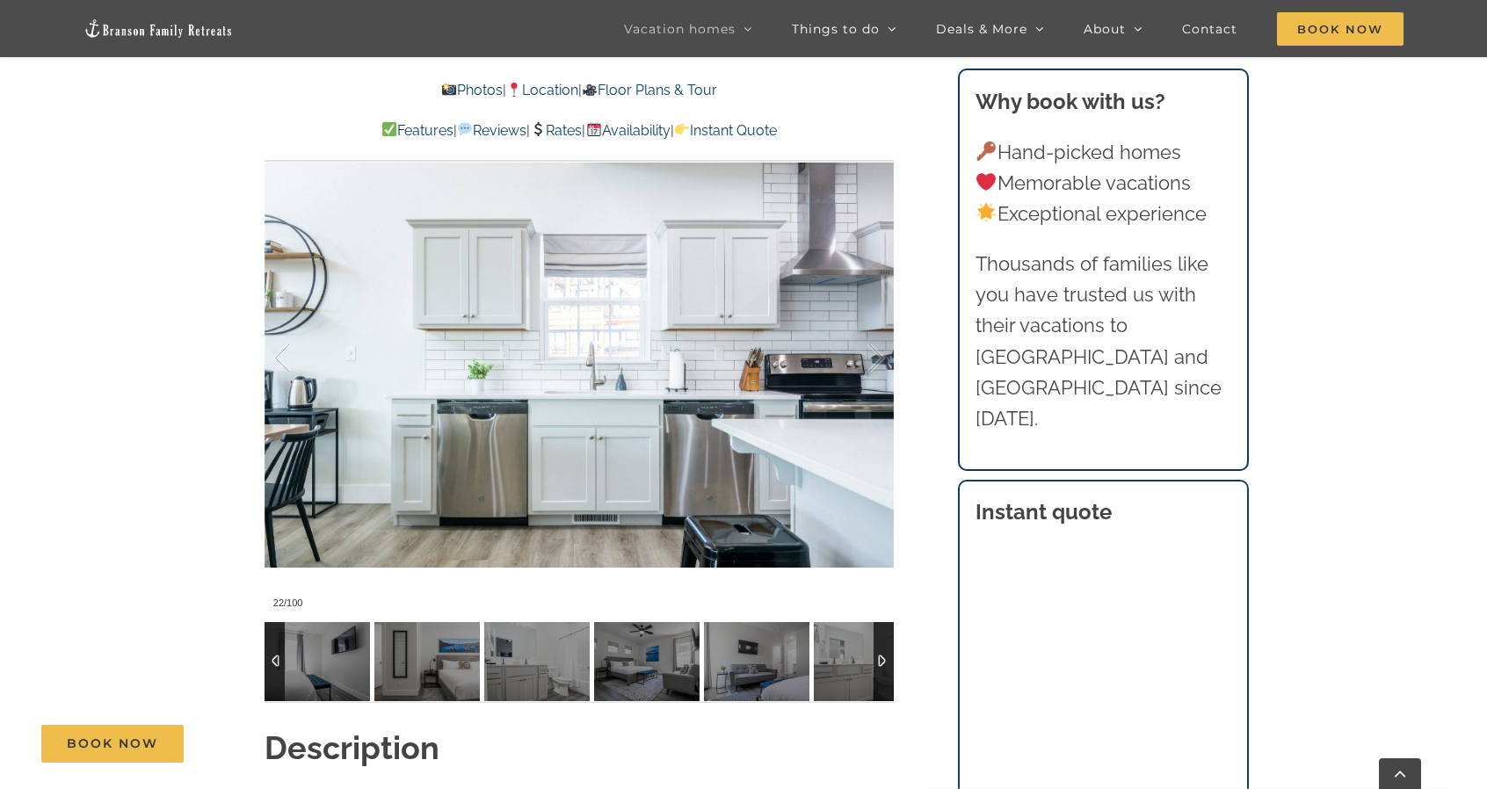
click at [890, 664] on div at bounding box center [884, 661] width 20 height 79
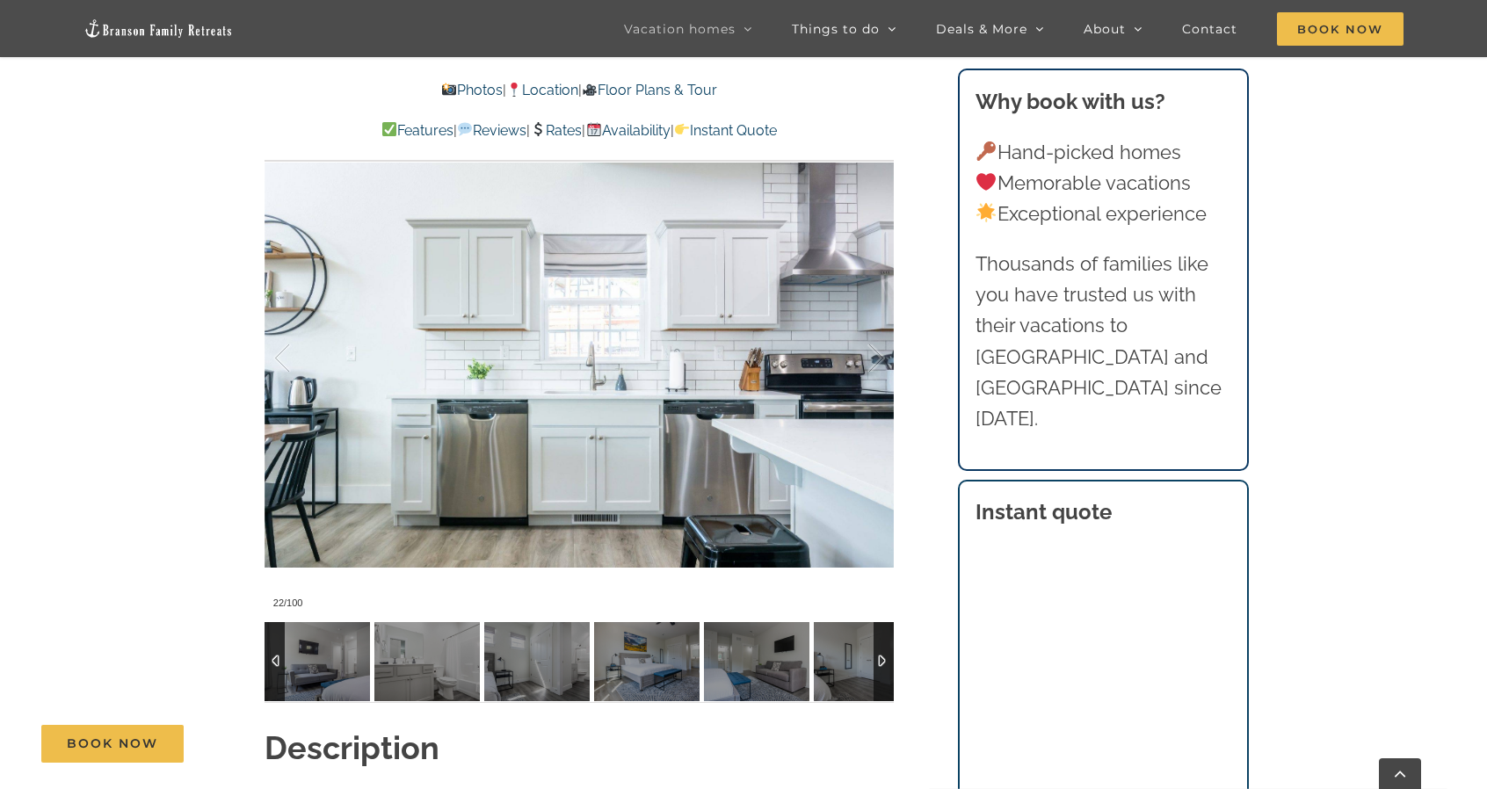
click at [890, 664] on div at bounding box center [884, 661] width 20 height 79
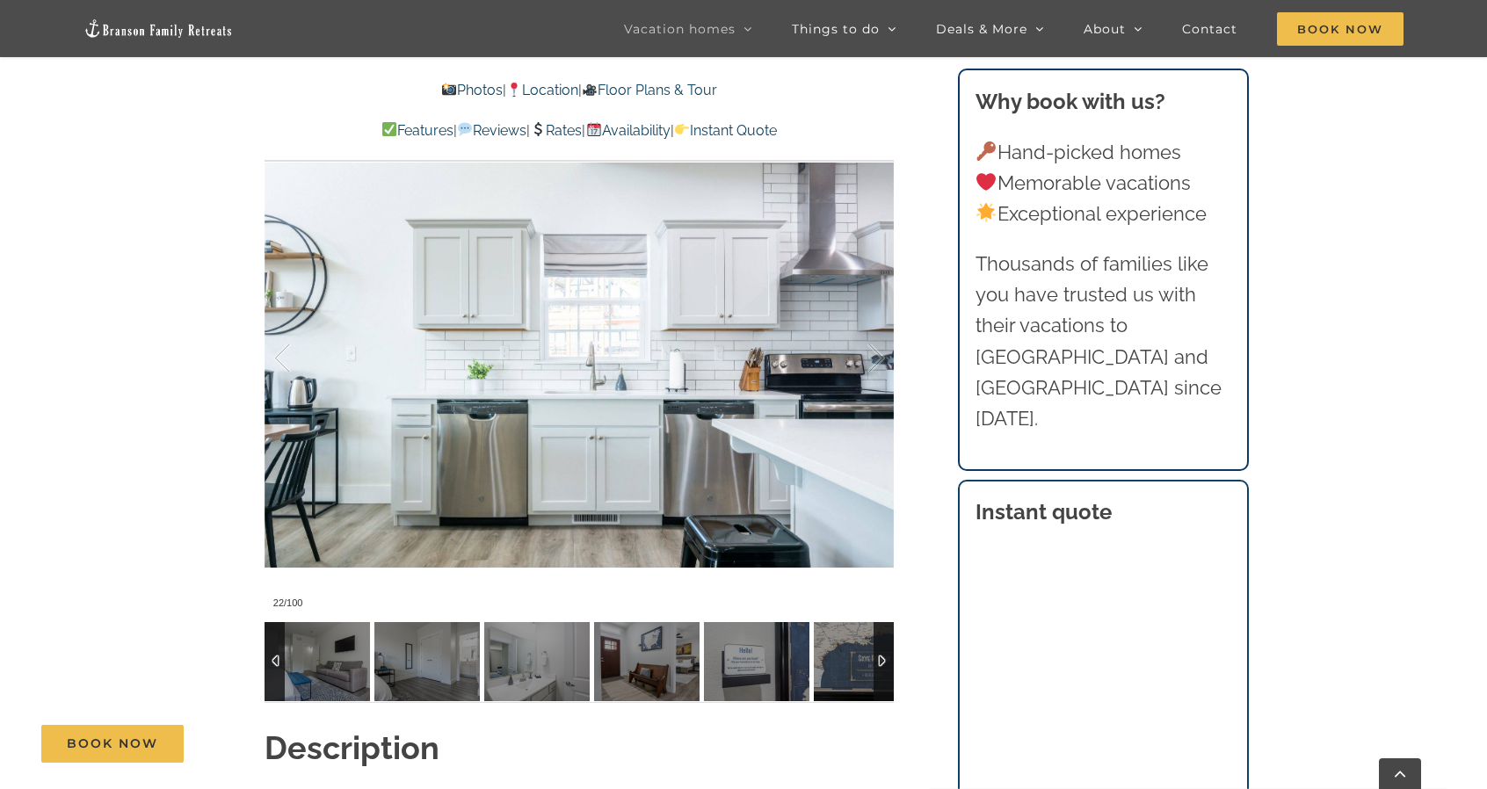
click at [890, 664] on div at bounding box center [884, 661] width 20 height 79
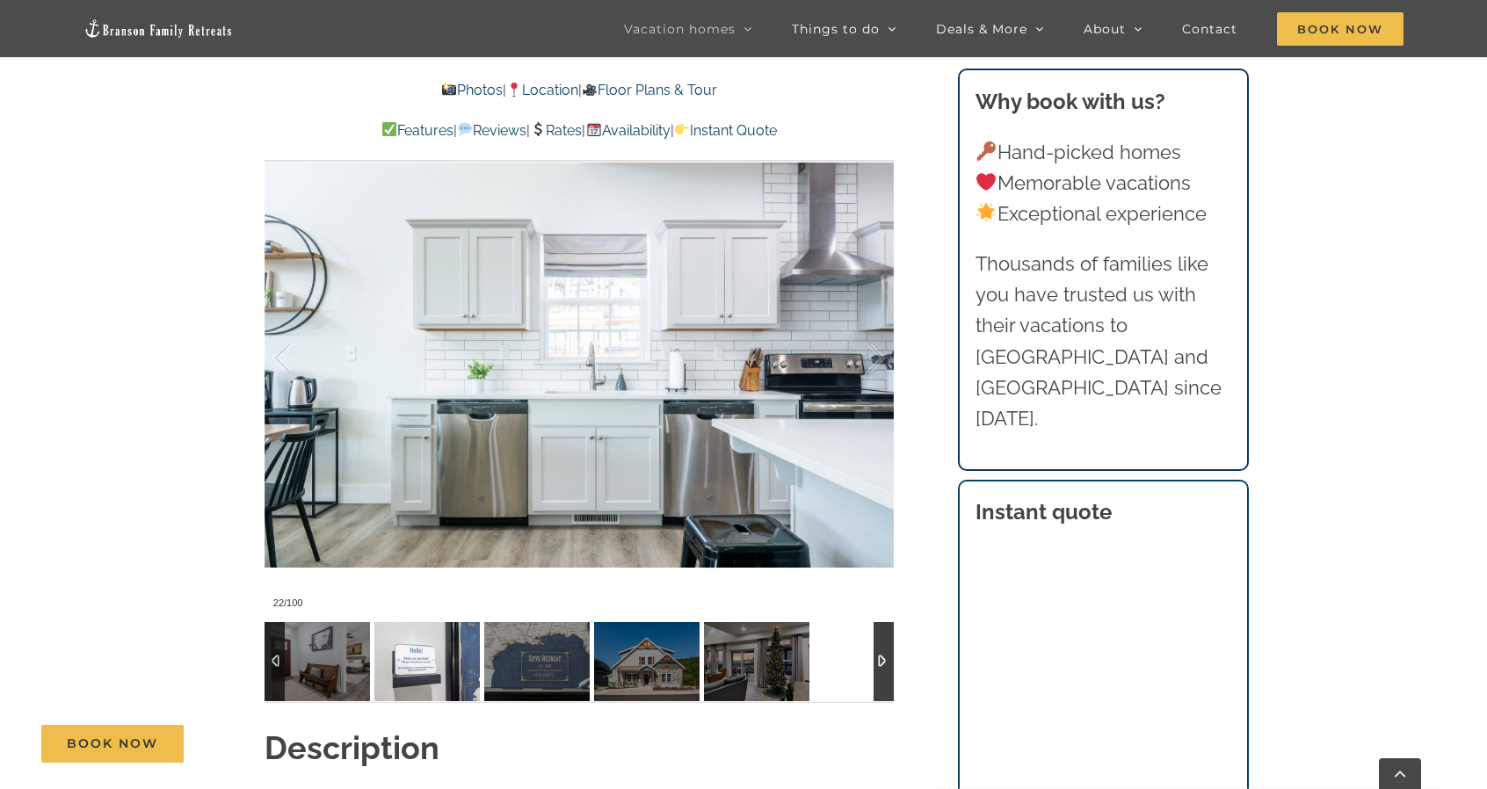
click at [448, 671] on img at bounding box center [426, 661] width 105 height 79
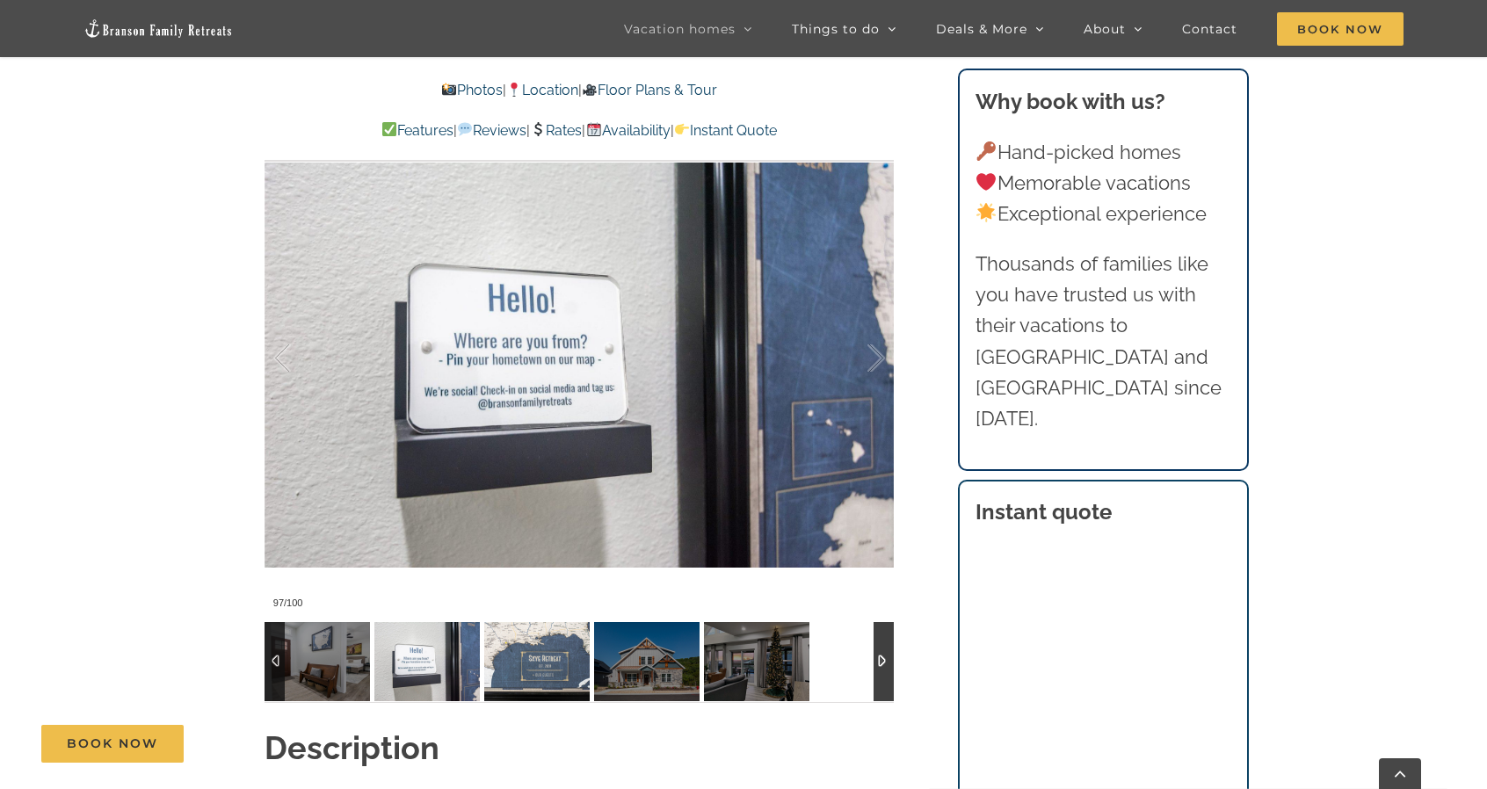
click at [528, 681] on img at bounding box center [536, 661] width 105 height 79
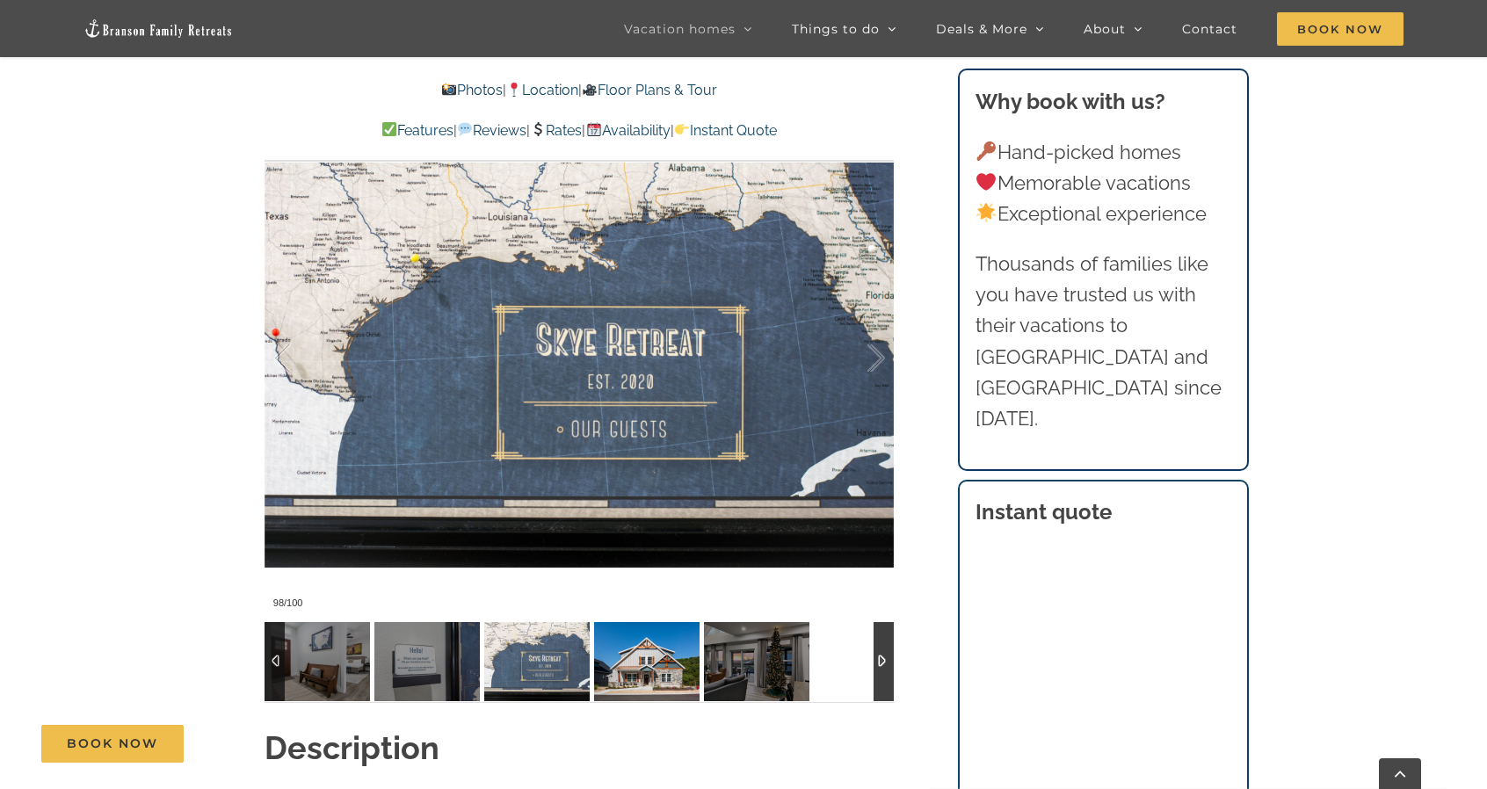
click at [659, 690] on img at bounding box center [646, 661] width 105 height 79
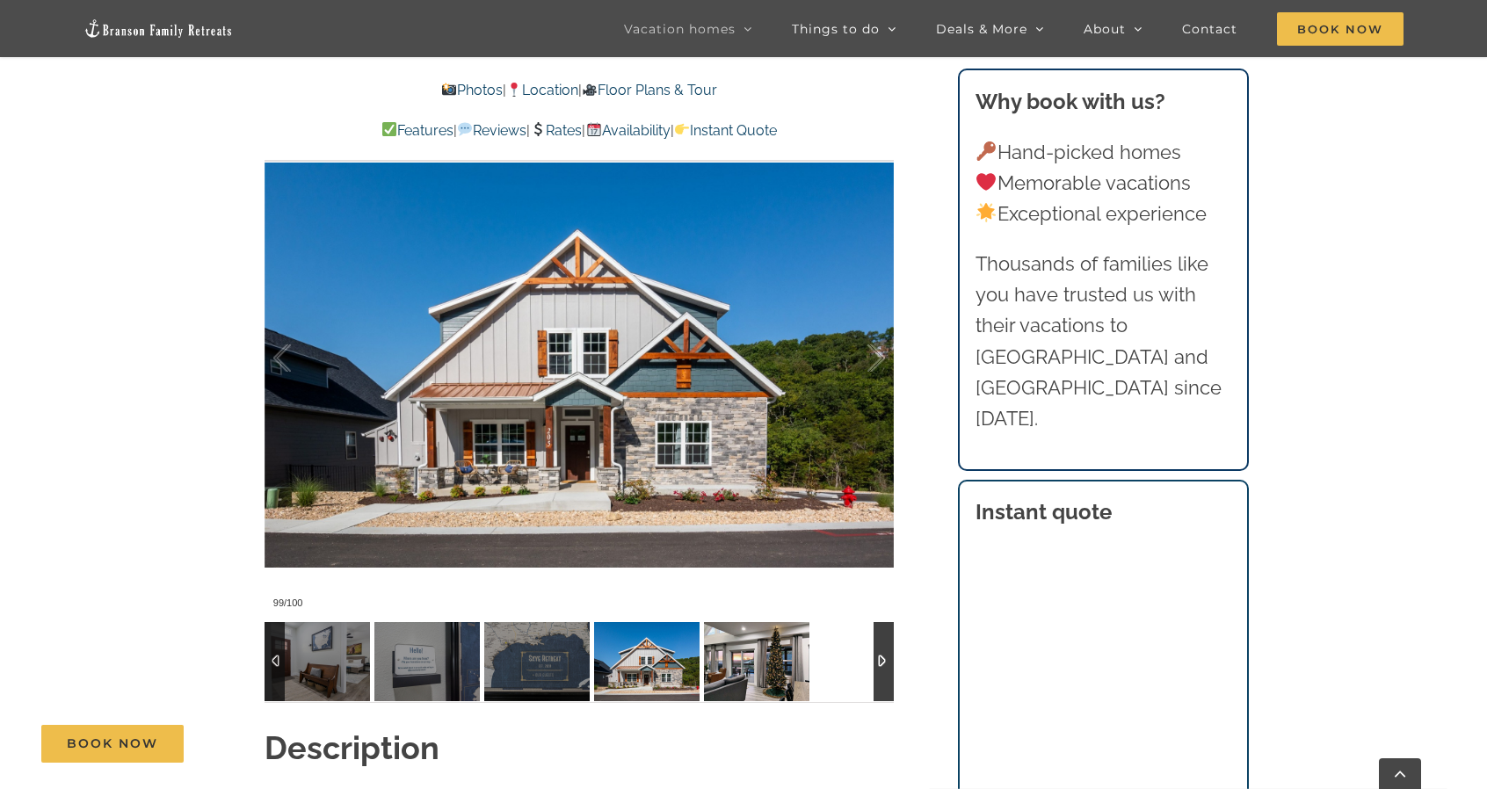
click at [752, 699] on img at bounding box center [756, 661] width 105 height 79
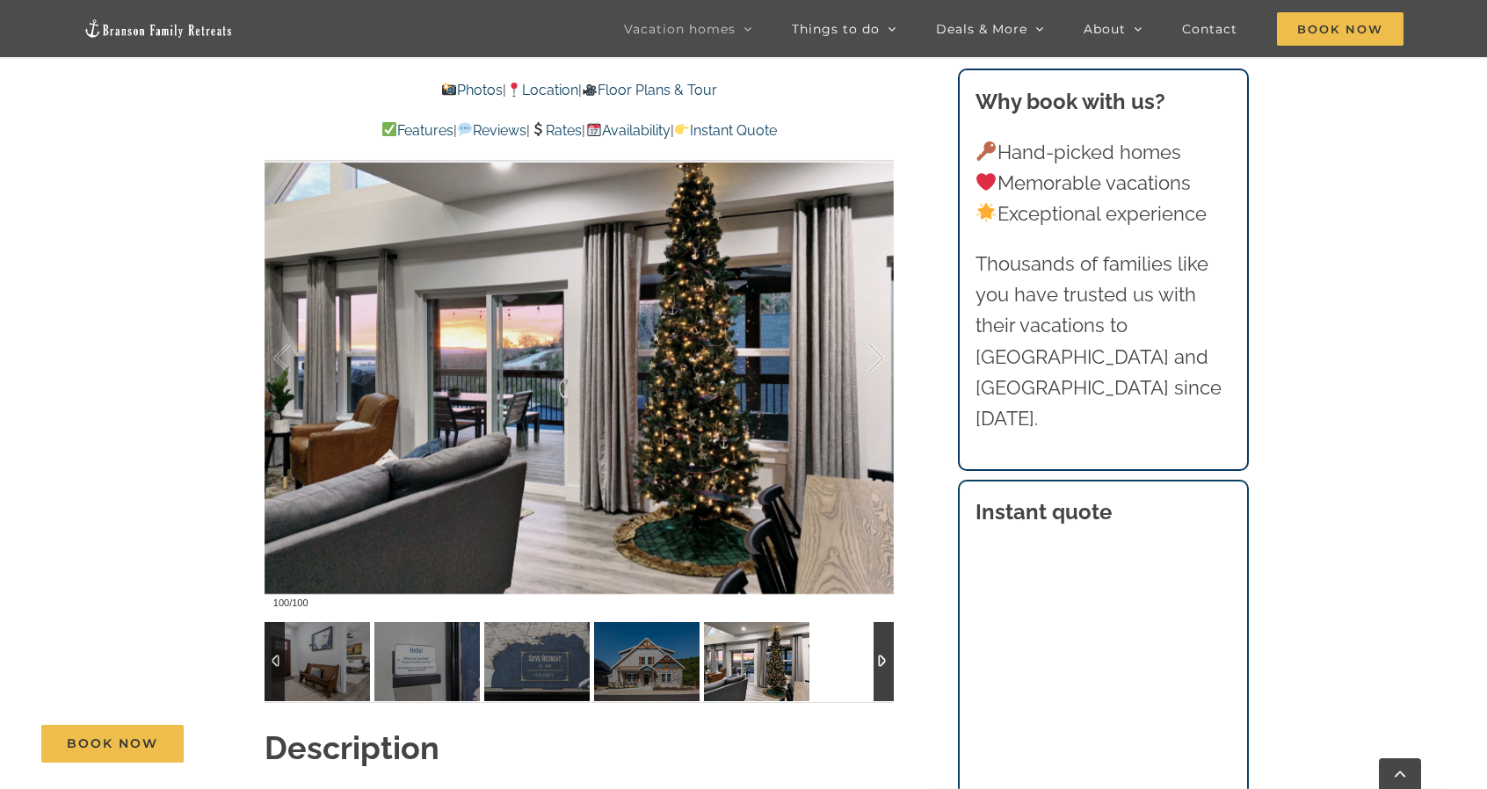
click at [889, 678] on div at bounding box center [884, 661] width 20 height 79
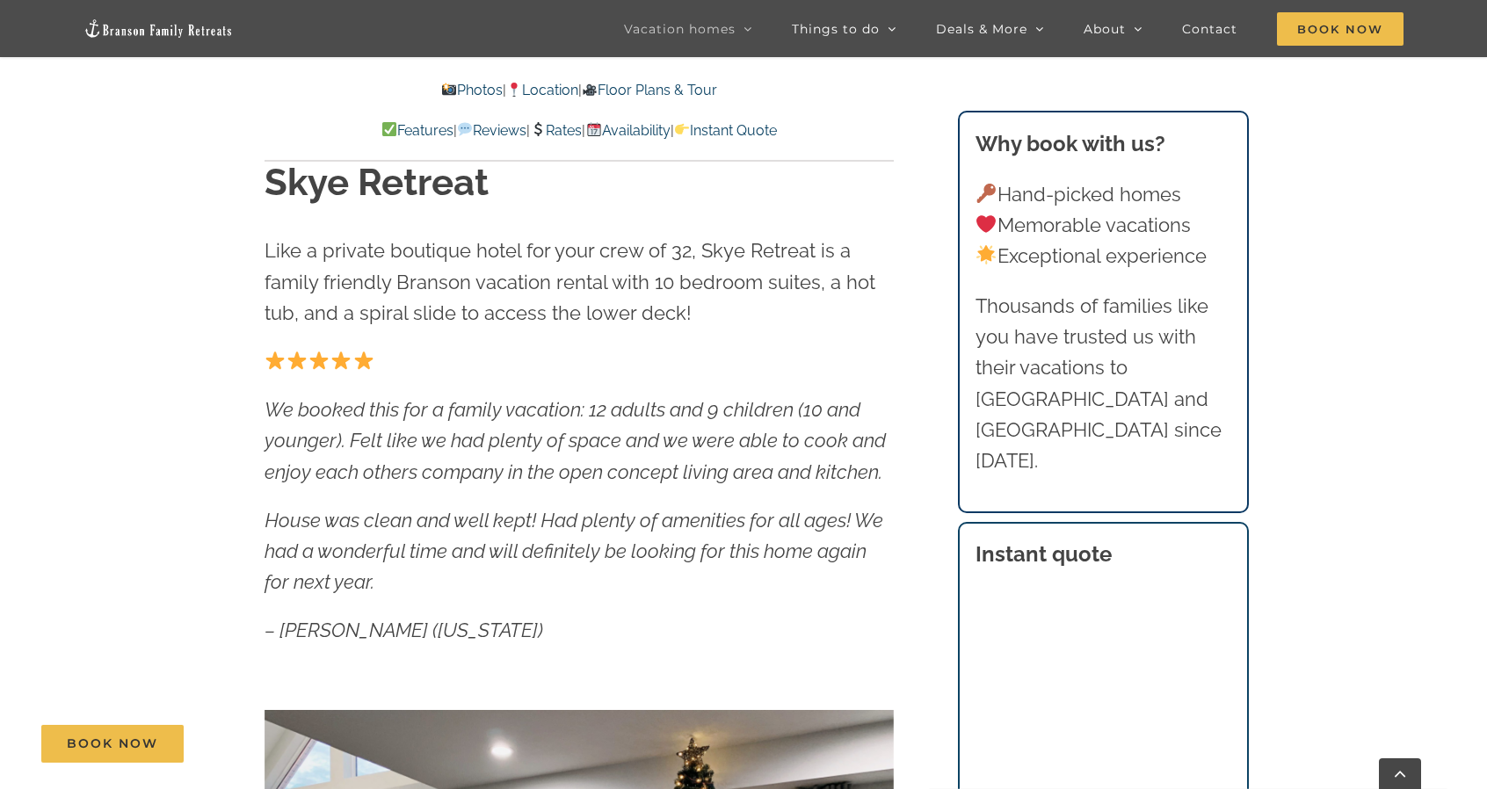
scroll to position [832, 0]
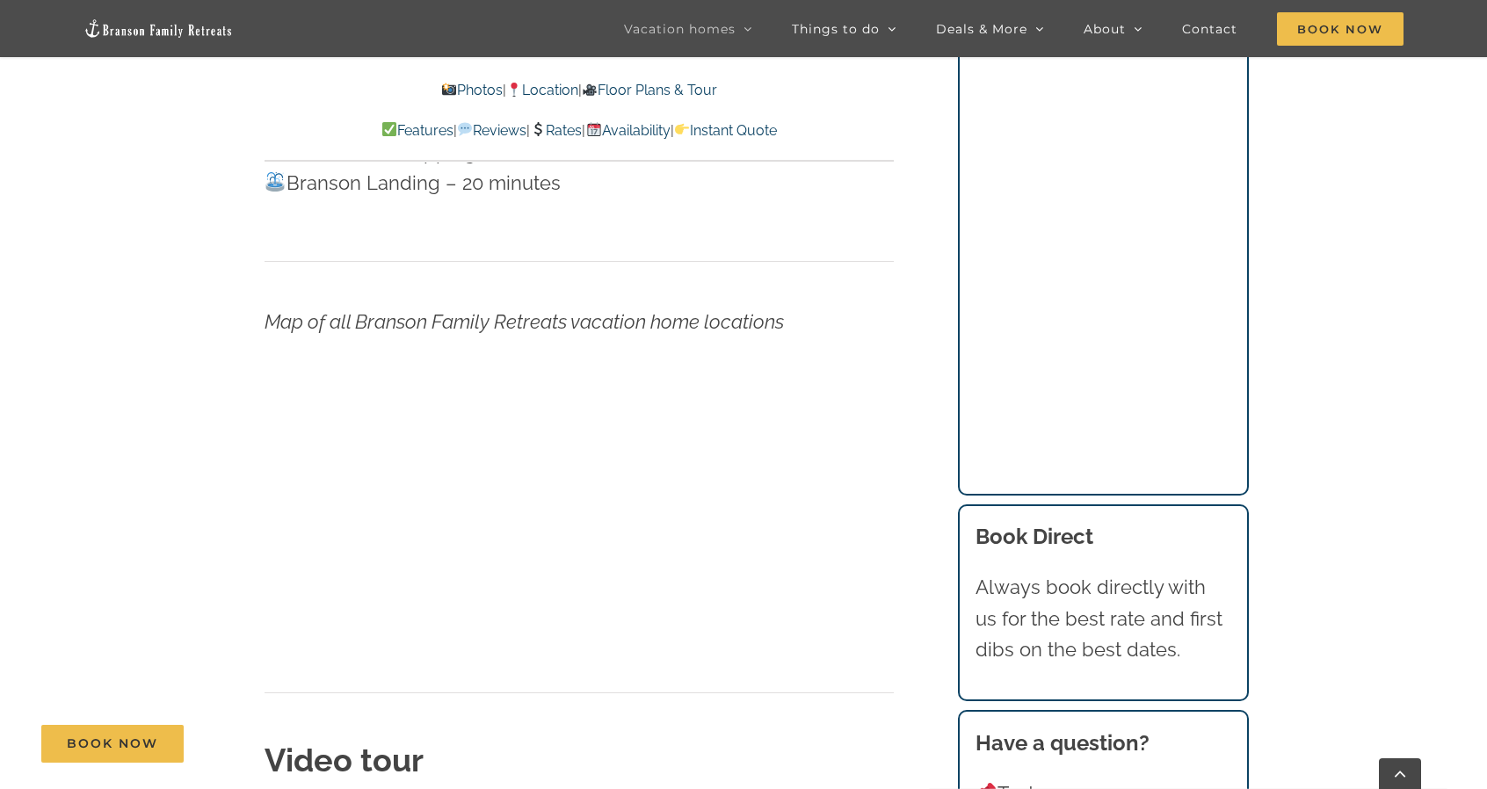
scroll to position [5538, 0]
